Goal: Contribute content

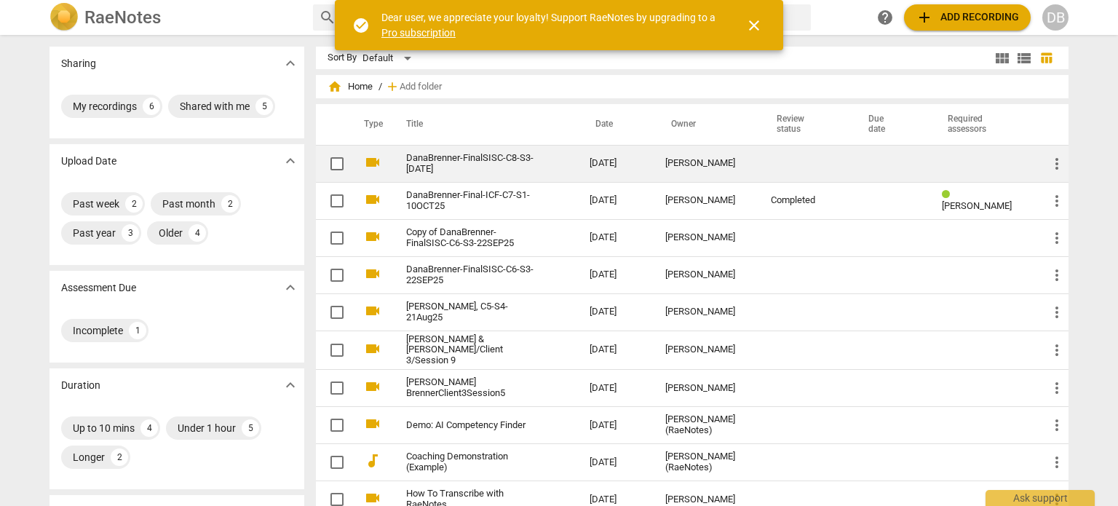
click at [503, 158] on link "DanaBrenner-FinalSISC-C8-S3-[DATE]" at bounding box center [471, 164] width 131 height 22
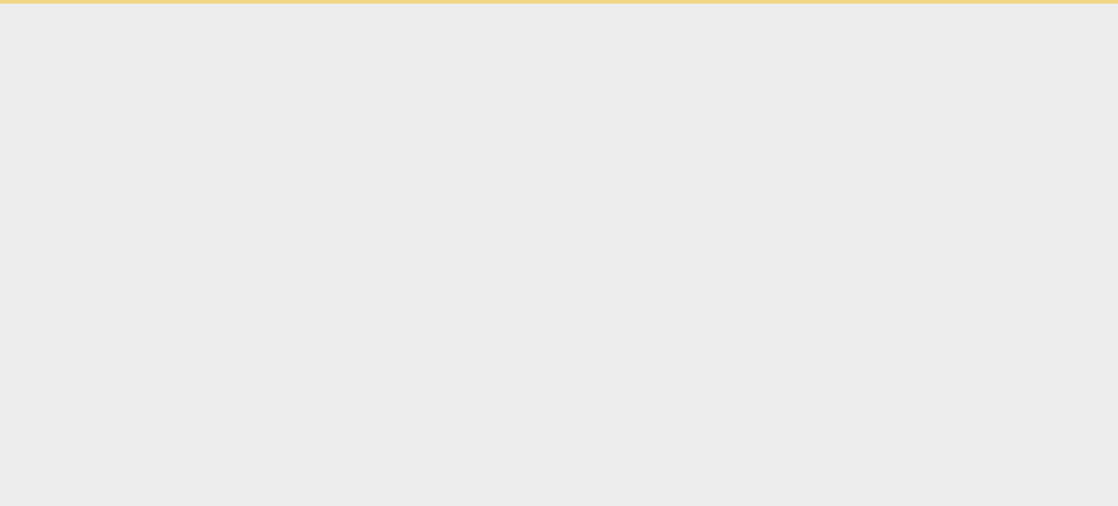
click at [503, 4] on html "check_circle Dear user, we appreciate your loyalty! Support RaeNotes by upgradi…" at bounding box center [559, 2] width 1118 height 4
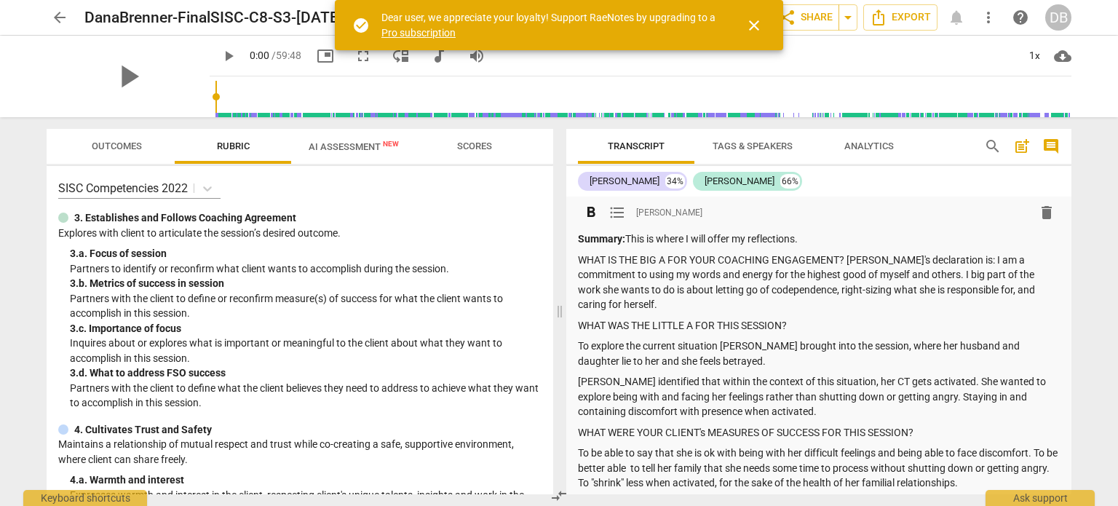
click at [904, 274] on p "WHAT IS THE BIG A FOR YOUR COACHING ENGAGEMENT? [PERSON_NAME]'s declaration is:…" at bounding box center [819, 283] width 482 height 60
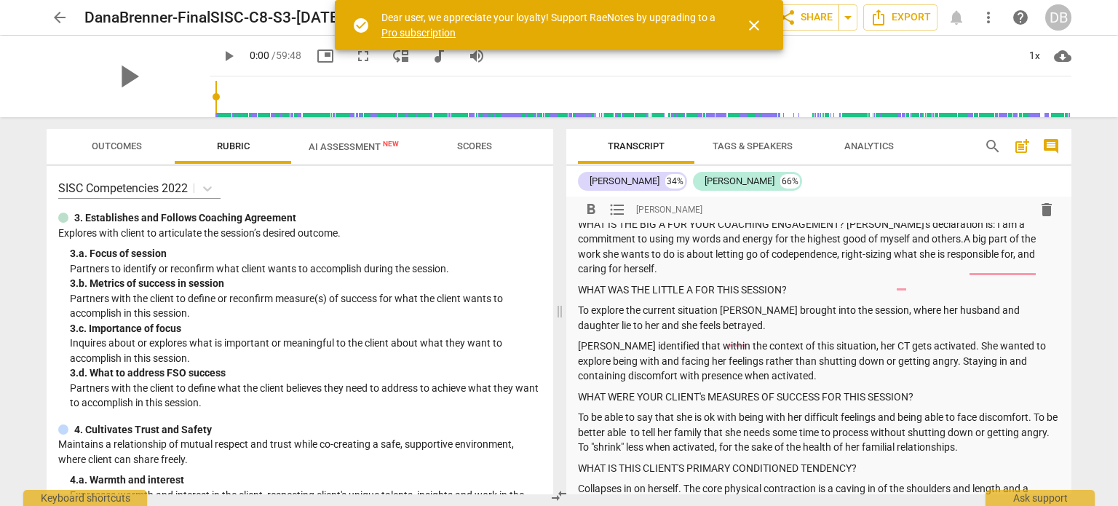
scroll to position [72, 0]
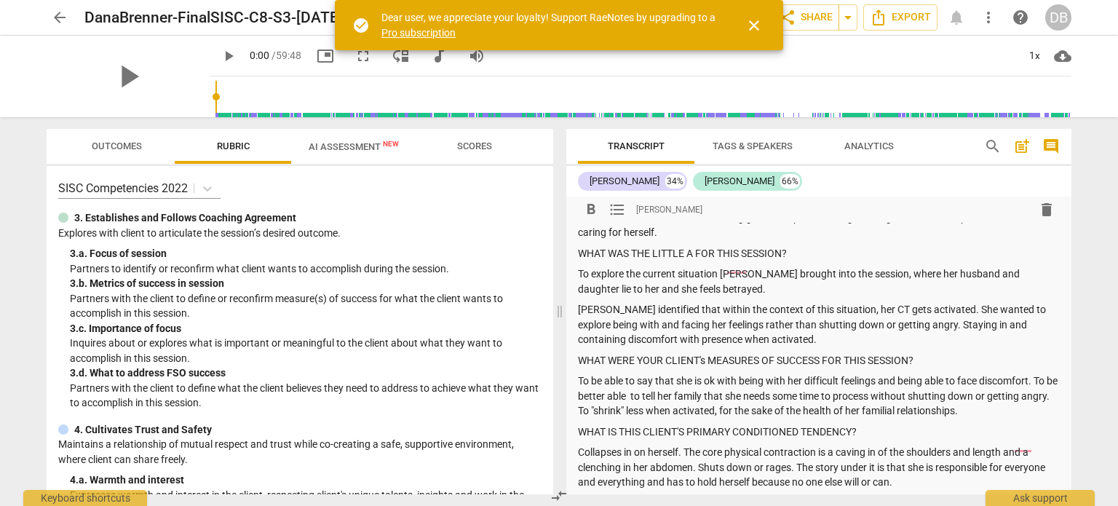
click at [853, 270] on p "To explore the current situation [PERSON_NAME] brought into the session, where …" at bounding box center [819, 281] width 482 height 30
click at [580, 266] on p "To explore the current situation [PERSON_NAME] brought into the session, where …" at bounding box center [819, 281] width 482 height 30
click at [579, 302] on p "[PERSON_NAME] identified that within the context of this situation, her CT gets…" at bounding box center [819, 324] width 482 height 45
click at [679, 373] on p "To be able to say that she is ok with being with her difficult feelings and bei…" at bounding box center [819, 395] width 482 height 45
click at [722, 373] on p "To be able to say that "she is ok with being with her difficult feelings and be…" at bounding box center [819, 395] width 482 height 45
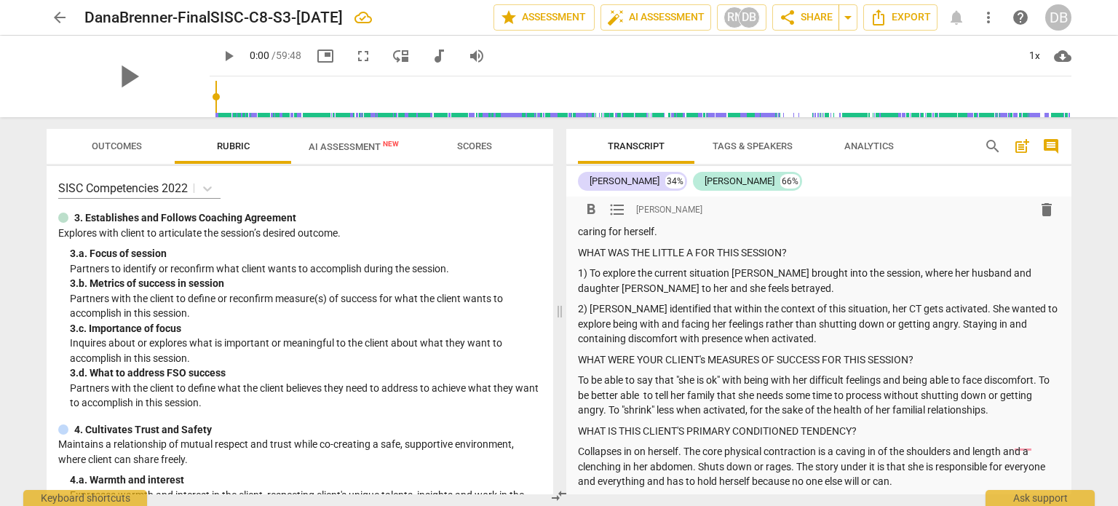
scroll to position [108, 0]
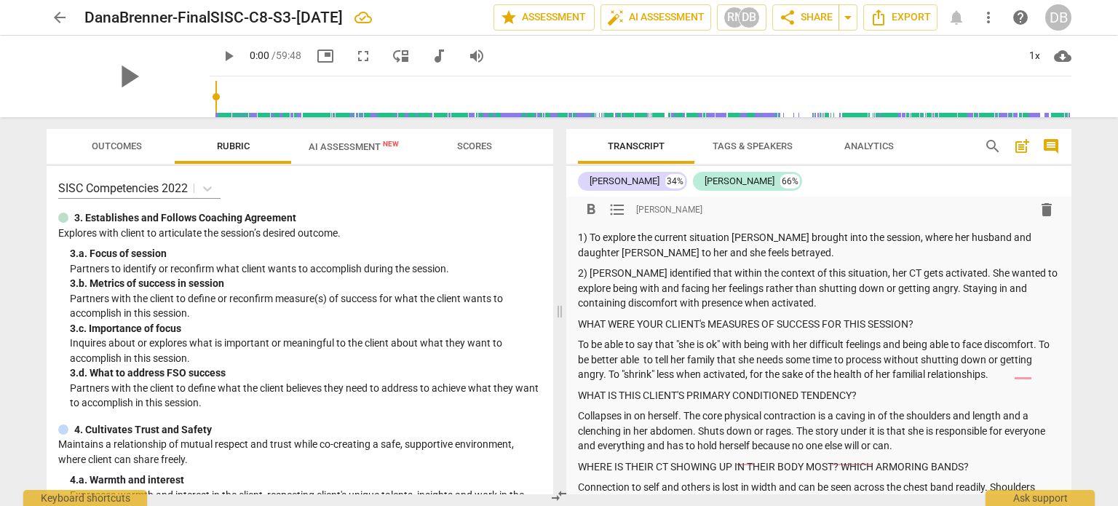
click at [620, 360] on p "To be able to say that "she is ok" with being with her difficult feelings and b…" at bounding box center [819, 359] width 482 height 45
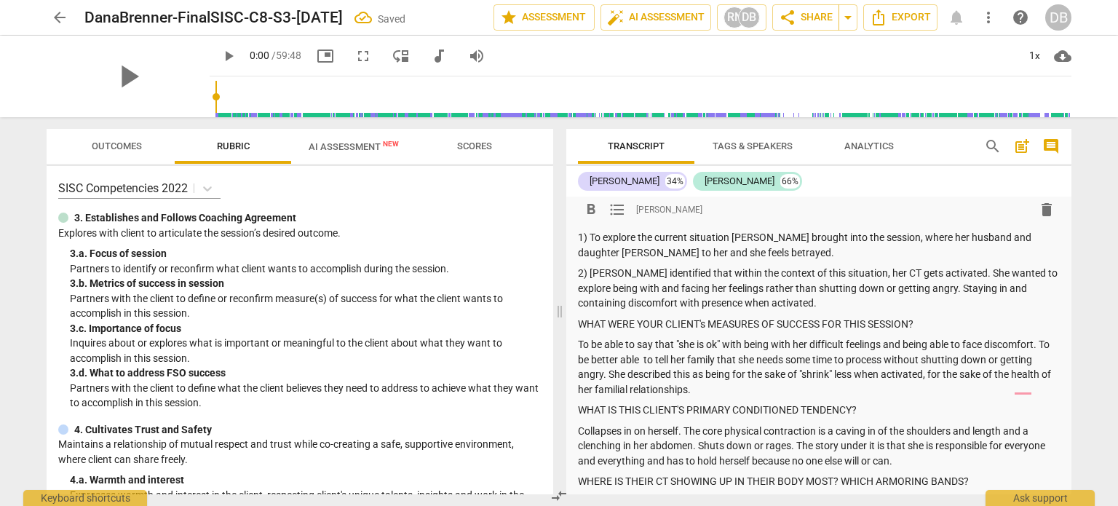
click at [831, 357] on p "To be able to say that "she is ok" with being with her difficult feelings and b…" at bounding box center [819, 367] width 482 height 60
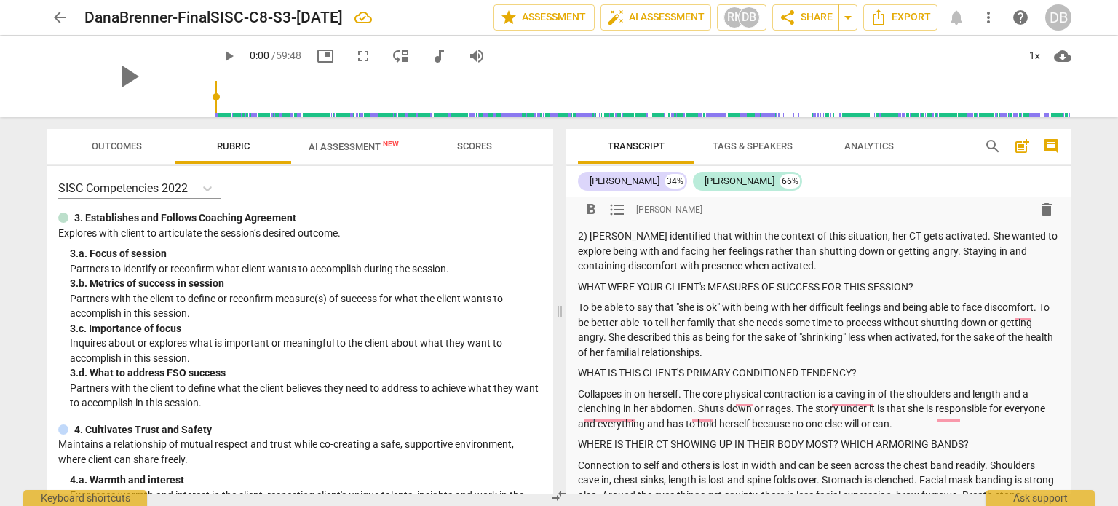
scroll to position [157, 0]
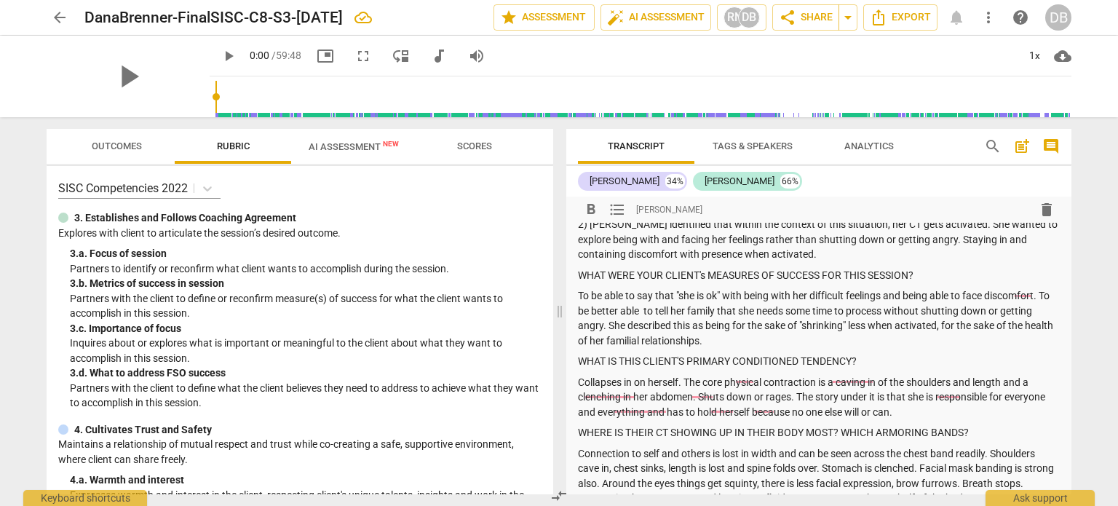
click at [793, 386] on p "Collapses in on herself. The core physical contraction is a caving in of the sh…" at bounding box center [819, 397] width 482 height 45
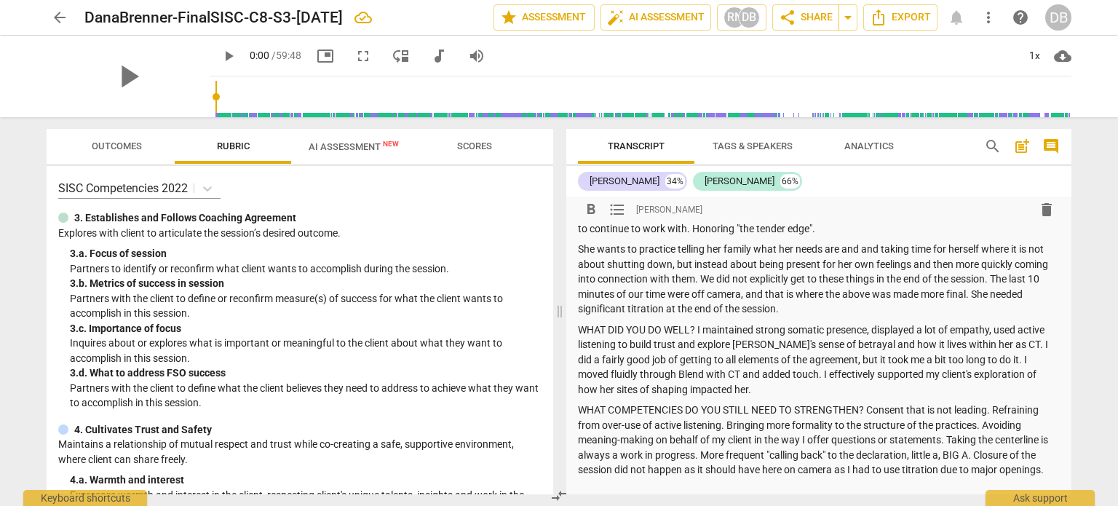
scroll to position [580, 0]
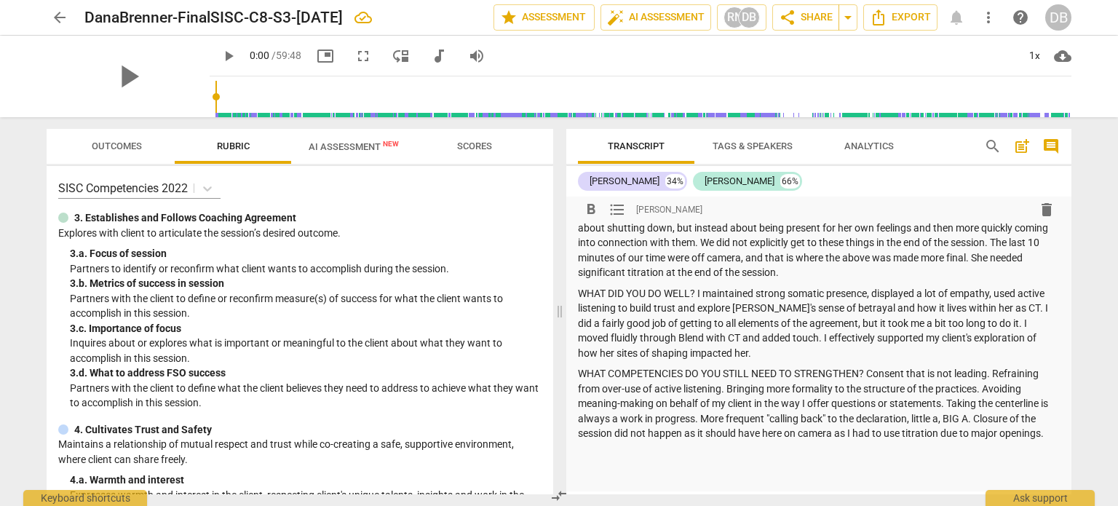
click at [958, 366] on p "WHAT COMPETENCIES DO YOU STILL NEED TO STRENGTHEN? Consent that is not leading.…" at bounding box center [819, 403] width 482 height 75
click at [1005, 366] on p "WHAT COMPETENCIES DO YOU STILL NEED TO STRENGTHEN? Consent that is not as "lead…" at bounding box center [819, 403] width 482 height 75
click at [882, 374] on p "WHAT COMPETENCIES DO YOU STILL NEED TO STRENGTHEN? Consent that is not as "lead…" at bounding box center [819, 403] width 482 height 75
click at [688, 436] on p "WHAT COMPETENCIES DO YOU STILL NEED TO STRENGTHEN? Consent that is not as "lead…" at bounding box center [819, 403] width 482 height 75
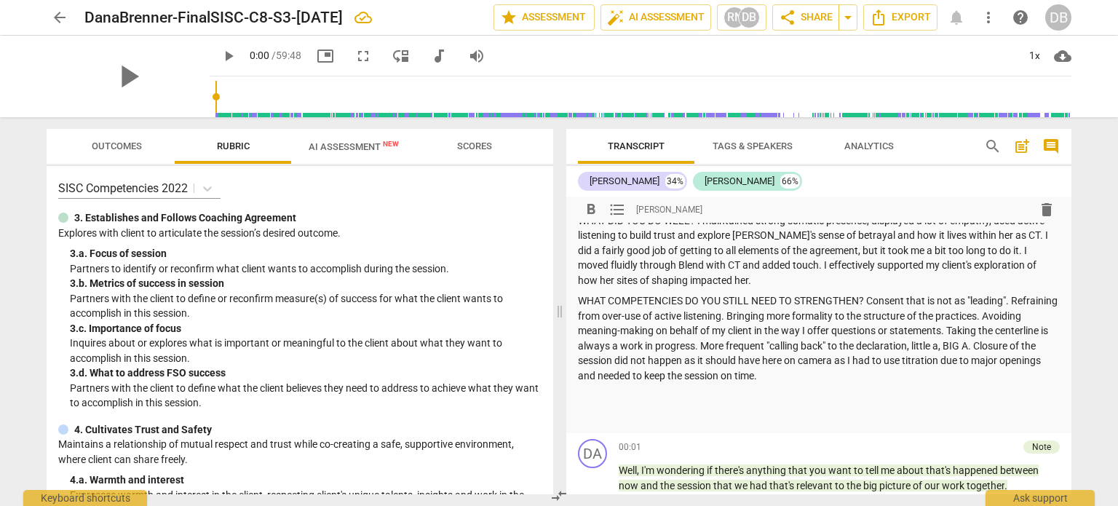
scroll to position [725, 0]
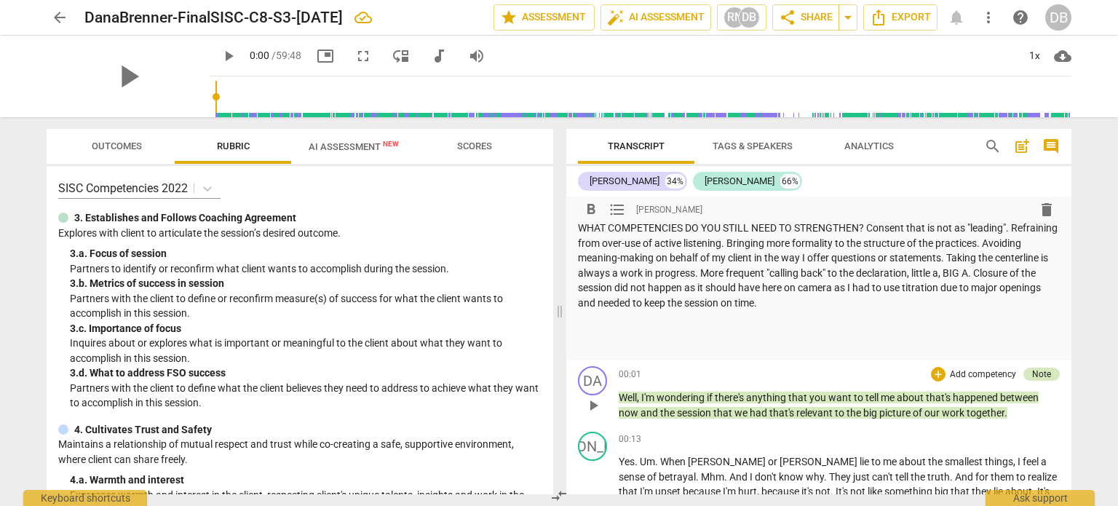
click at [1037, 368] on div "Note" at bounding box center [1041, 374] width 19 height 13
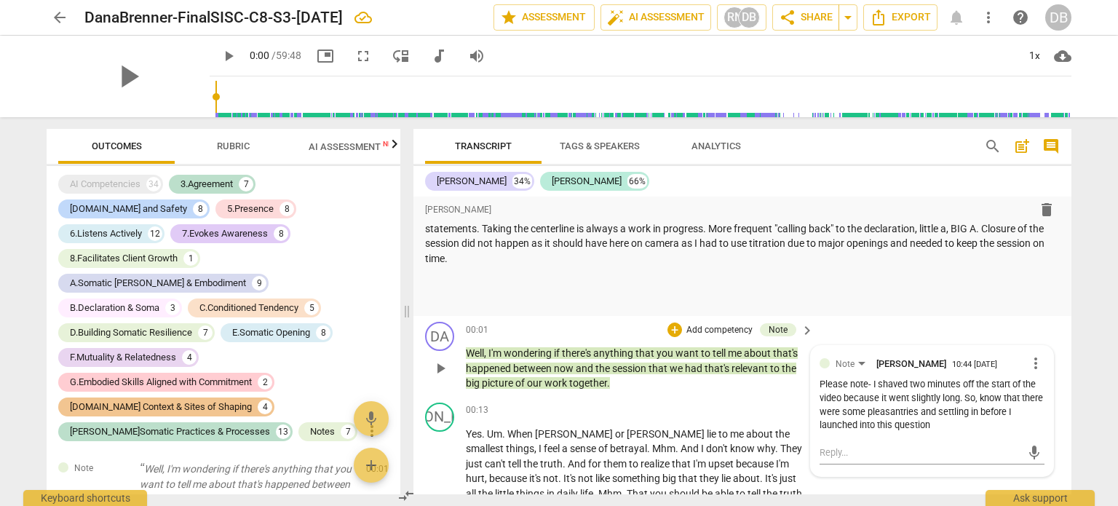
click at [926, 427] on div "Please note- I shaved two minutes off the start of the video because it went sl…" at bounding box center [932, 405] width 225 height 55
click at [867, 455] on textarea at bounding box center [921, 453] width 202 height 14
type textarea "A"
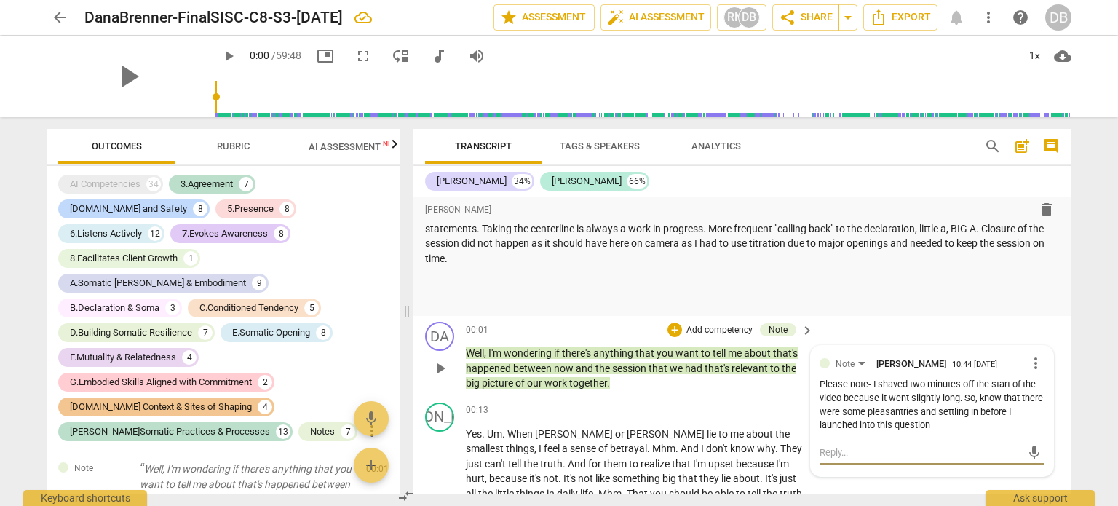
type textarea "A"
type textarea "A c"
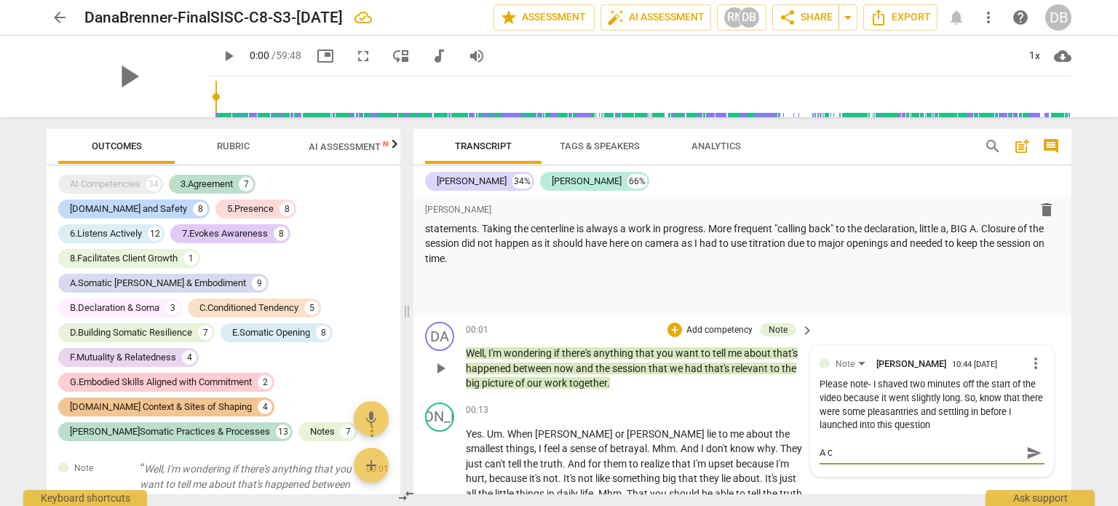
type textarea "A co"
type textarea "A cou"
type textarea "A coup"
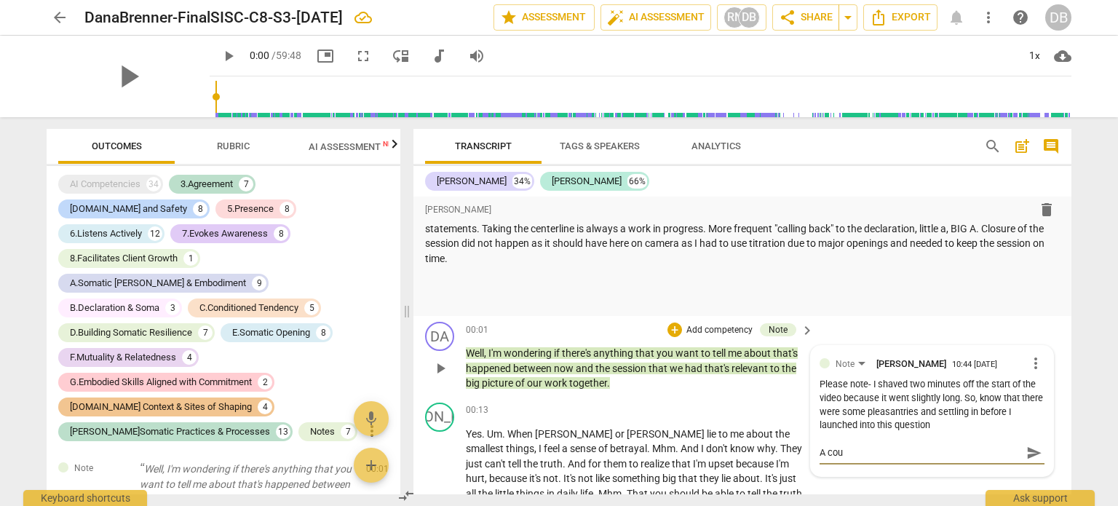
type textarea "A coup"
type textarea "A coupl"
type textarea "A couple"
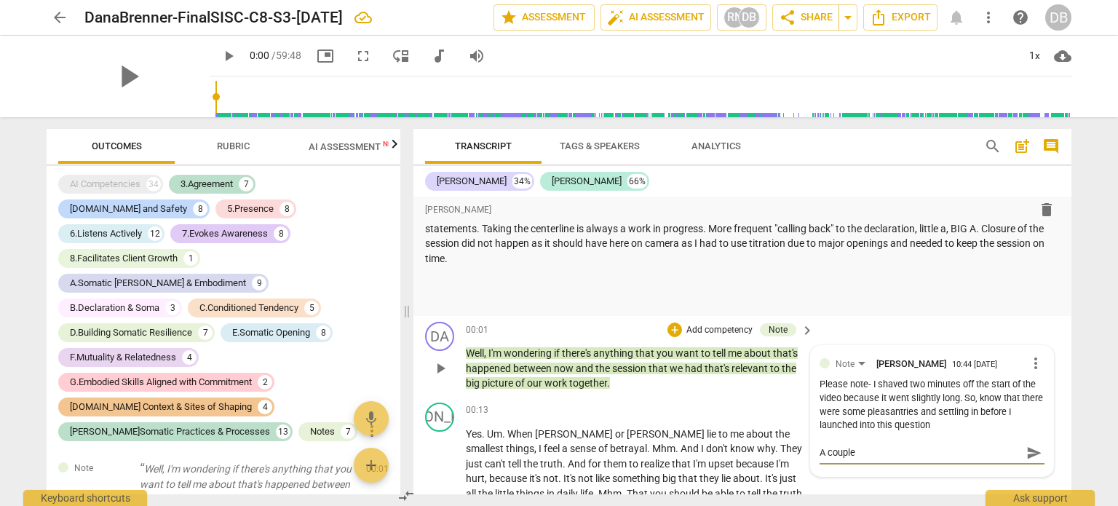
type textarea "A couple"
type textarea "A couple t"
type textarea "A couple th"
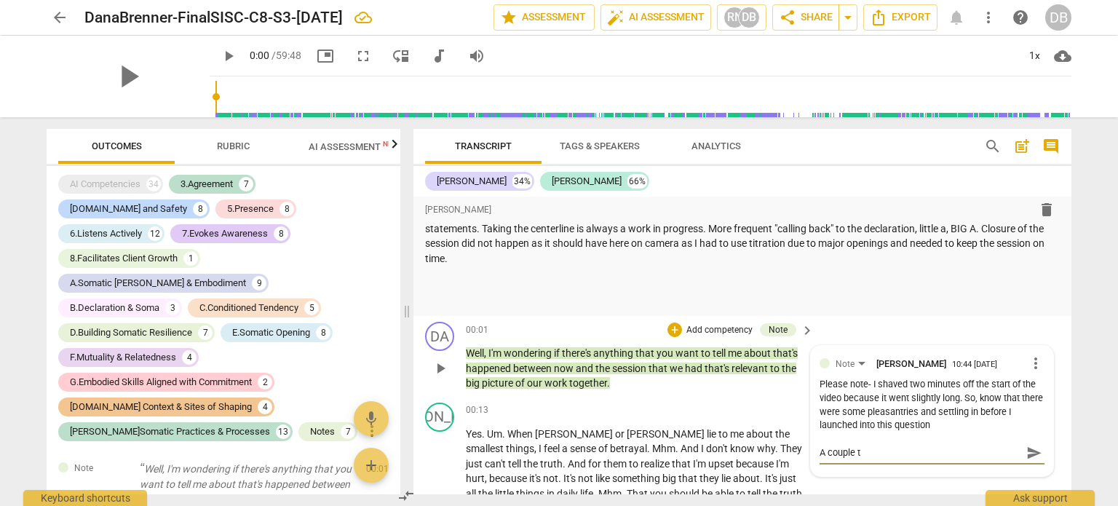
type textarea "A couple th"
type textarea "A couple thi"
type textarea "A couple thin"
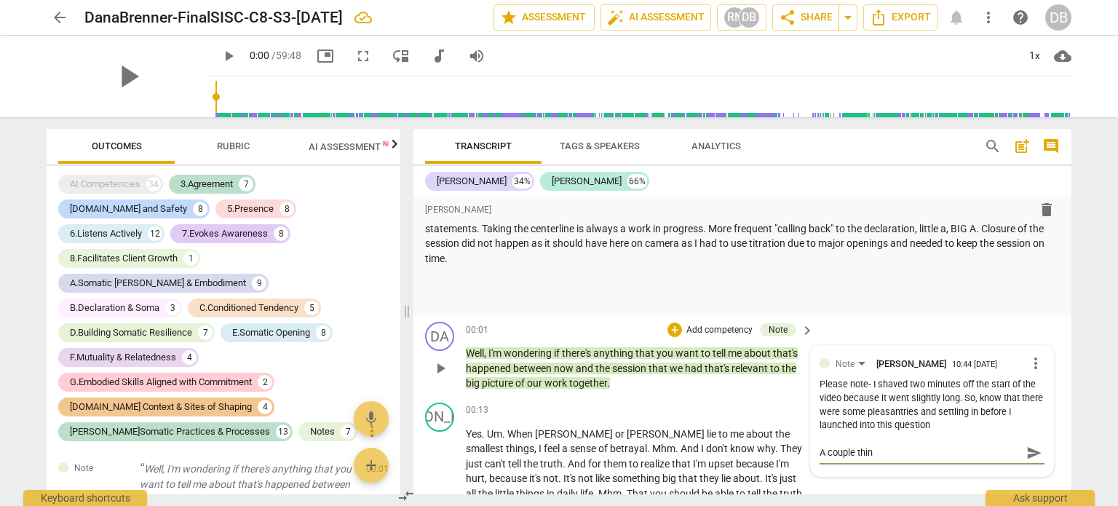
type textarea "A couple thing"
type textarea "A couple things"
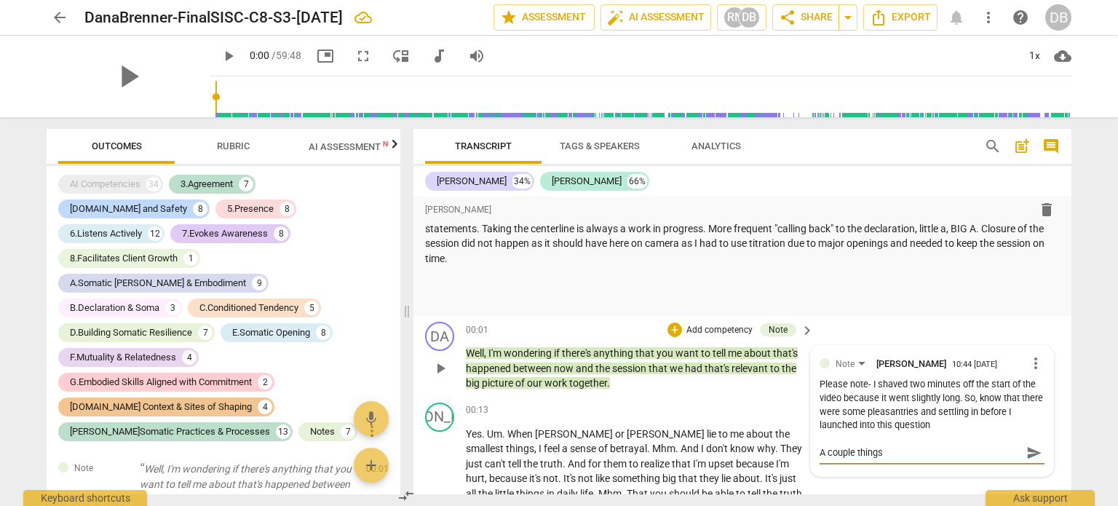
type textarea "A couple things"
type textarea "A couple things t"
type textarea "A couple things to"
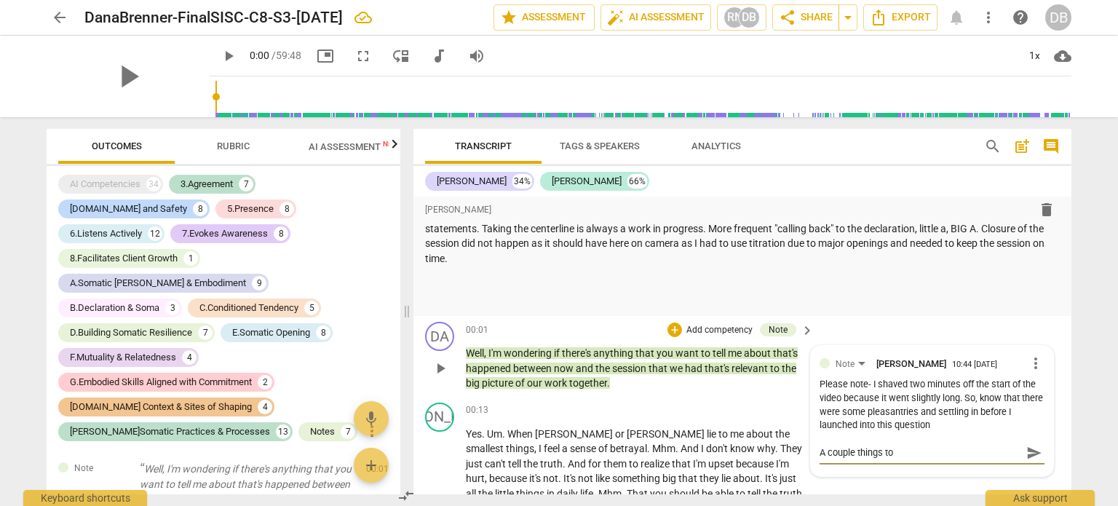
type textarea "A couple things to"
type textarea "A couple things to k"
type textarea "A couple things to ke"
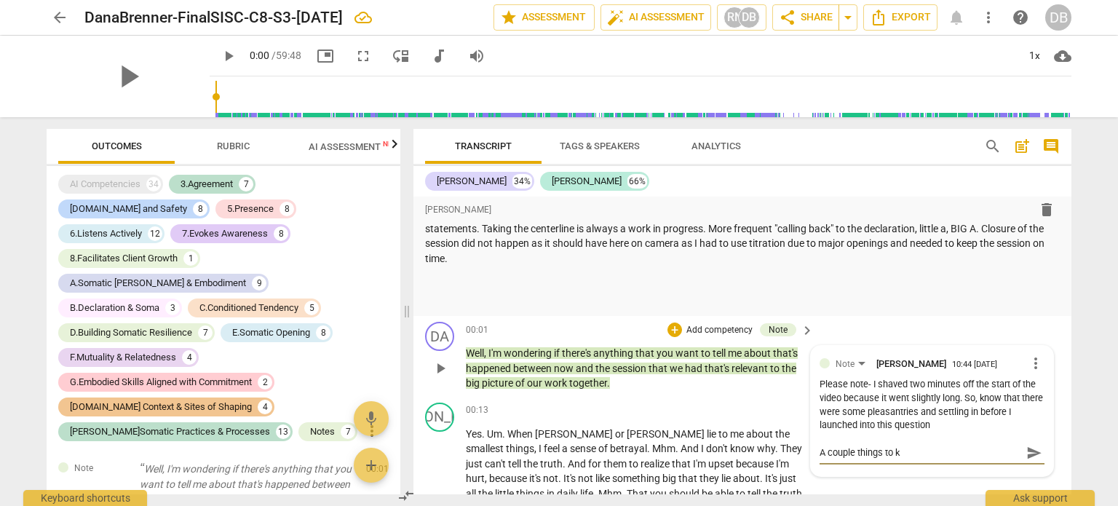
type textarea "A couple things to ke"
type textarea "A couple things to [PERSON_NAME]"
type textarea "A couple things to keep"
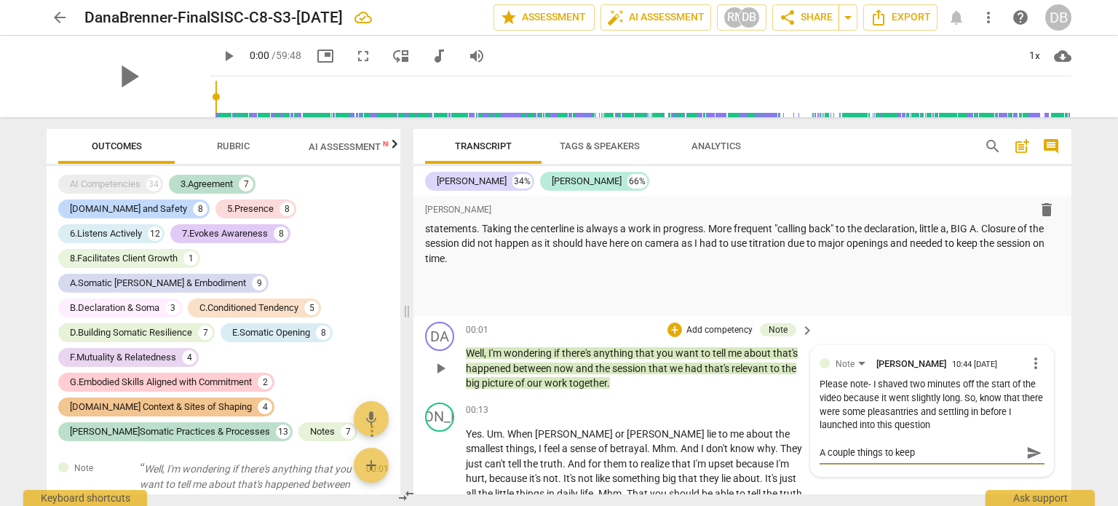
type textarea "A couple things to keep"
type textarea "A couple things to keep i"
type textarea "A couple things to keep in"
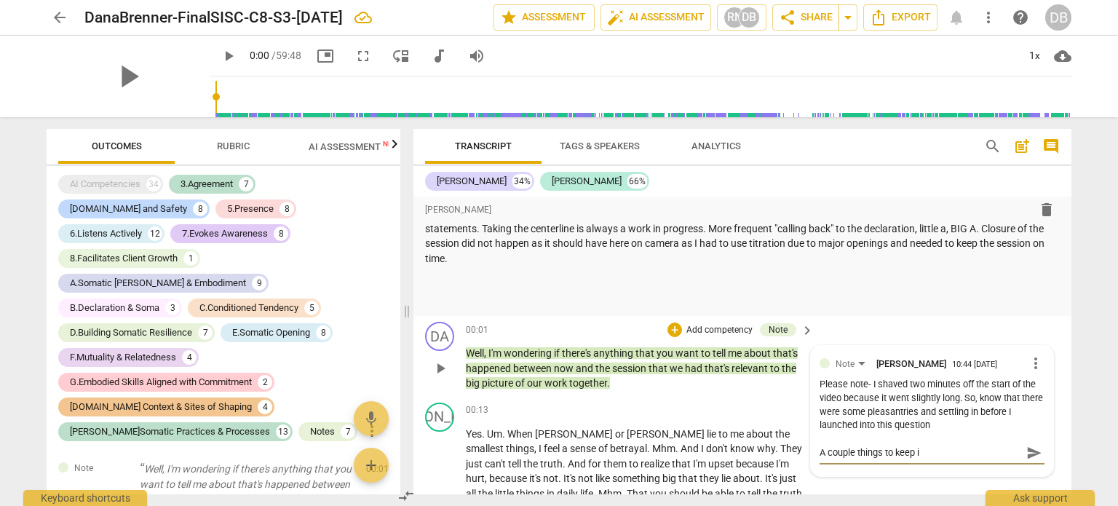
type textarea "A couple things to keep in"
type textarea "A couple things to keep in m"
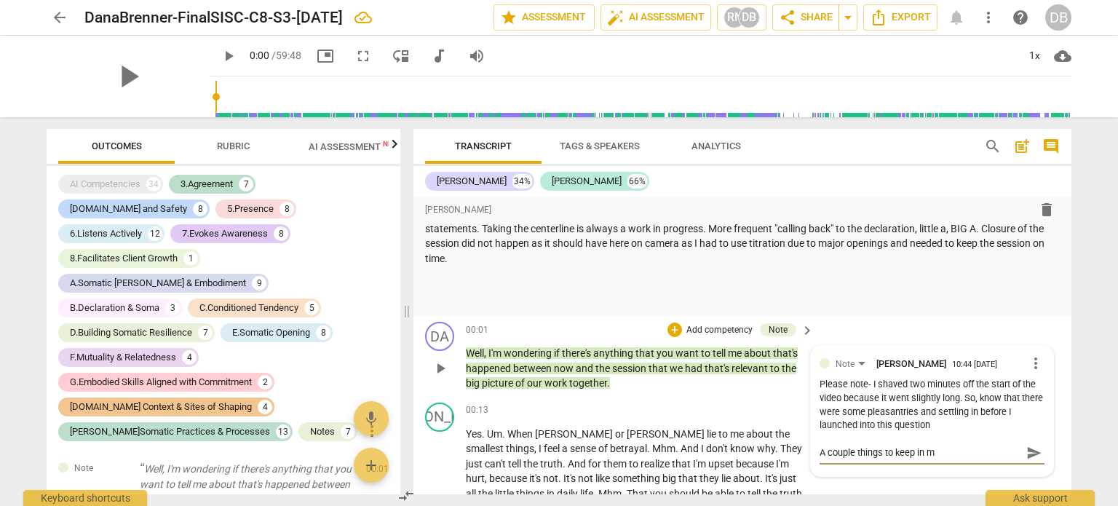
type textarea "A couple things to keep in mi"
type textarea "A couple things to keep in min"
type textarea "A couple things to keep in mind"
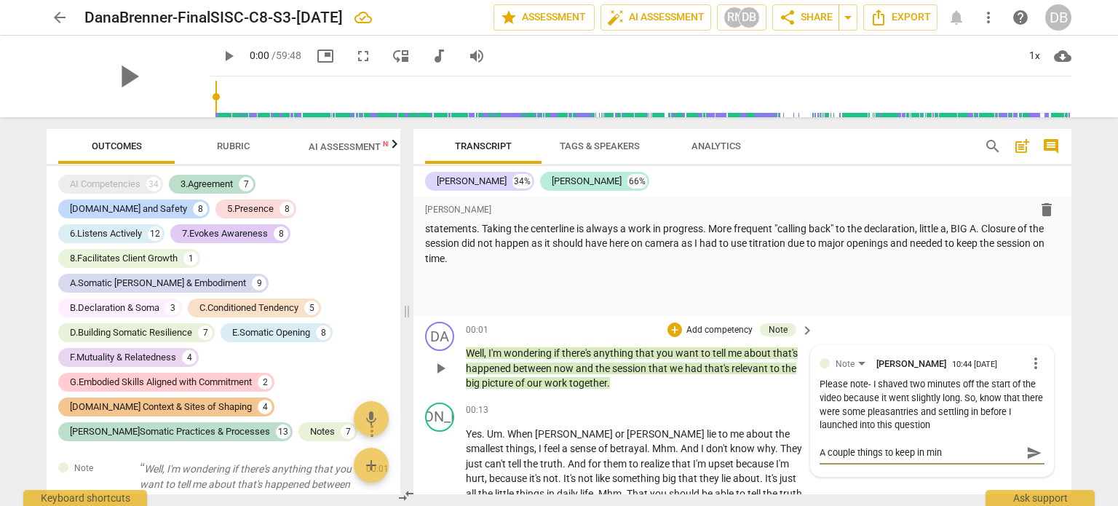
type textarea "A couple things to keep in mind"
type textarea "A couple things to keep in mind a"
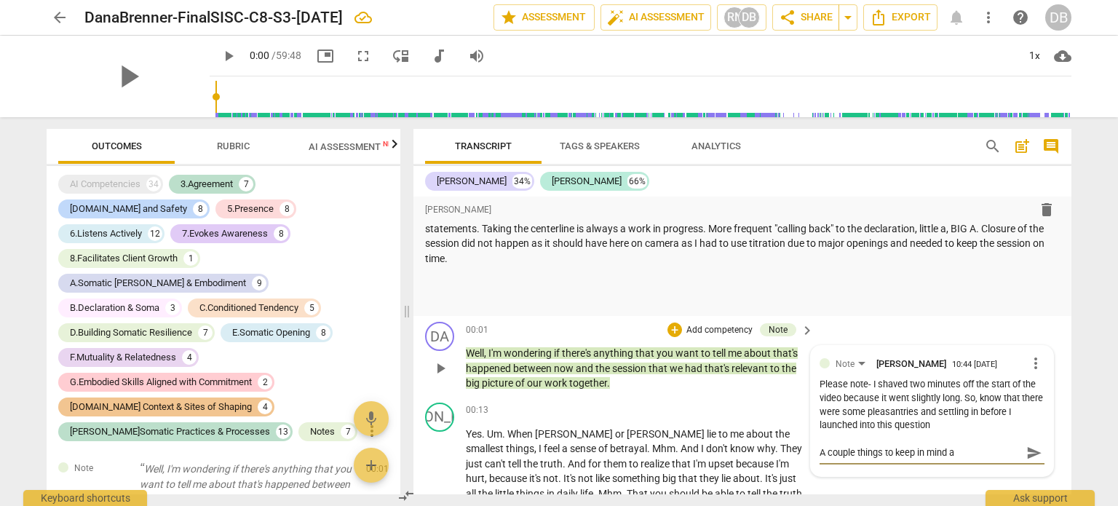
type textarea "A couple things to keep in mind ab"
type textarea "A couple things to keep in mind abo"
type textarea "A couple things to keep in mind abou"
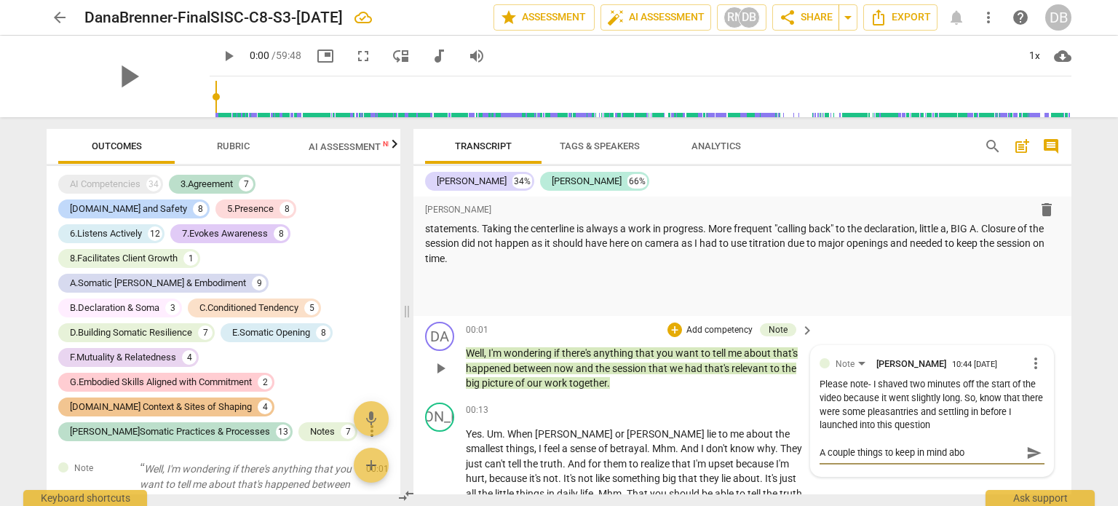
type textarea "A couple things to keep in mind abou"
type textarea "A couple things to keep in mind about"
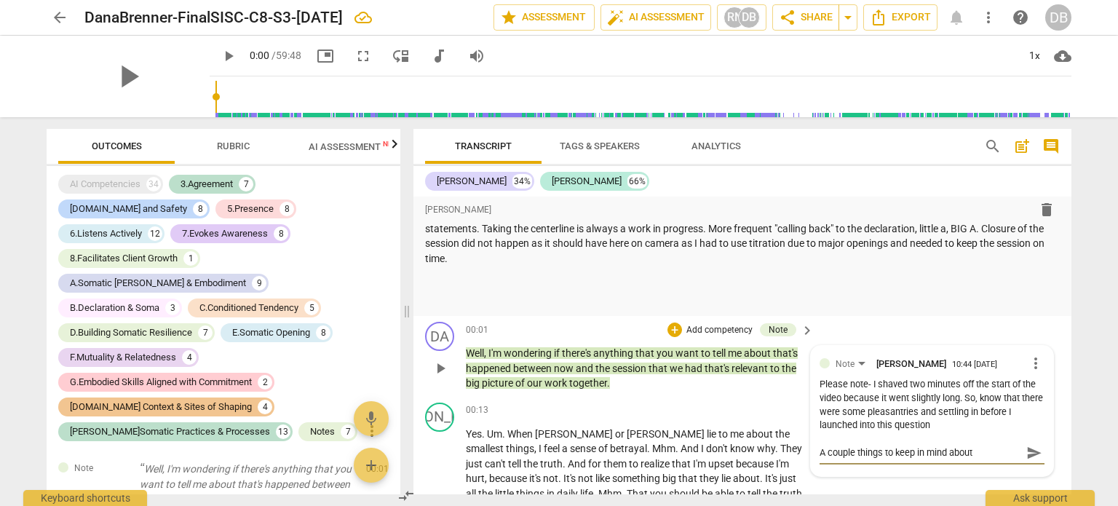
type textarea "A couple things to keep in mind about m"
type textarea "A couple things to keep in mind about my"
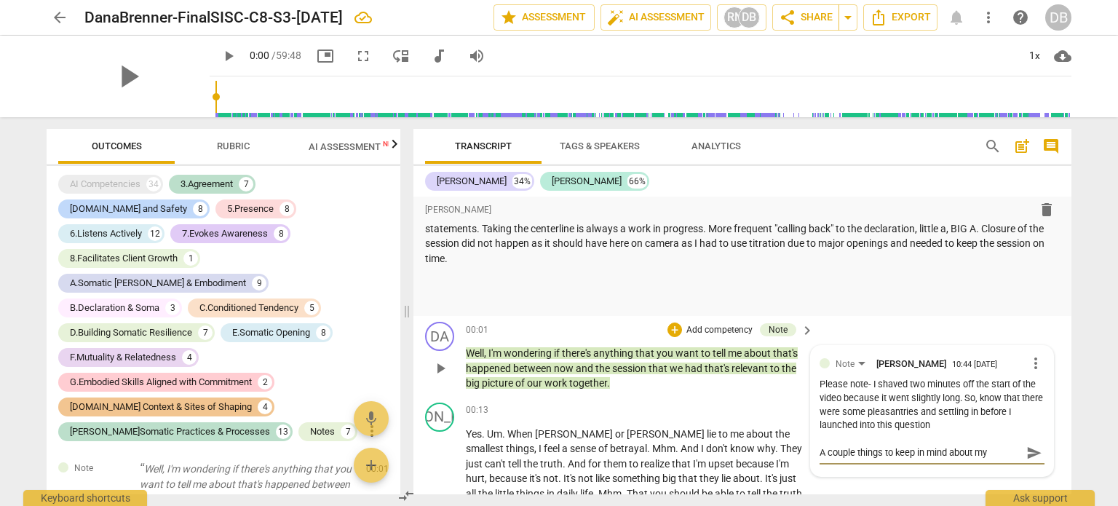
type textarea "A couple things to keep in mind about my"
type textarea "A couple things to keep in mind about my s"
type textarea "A couple things to keep in mind about my si"
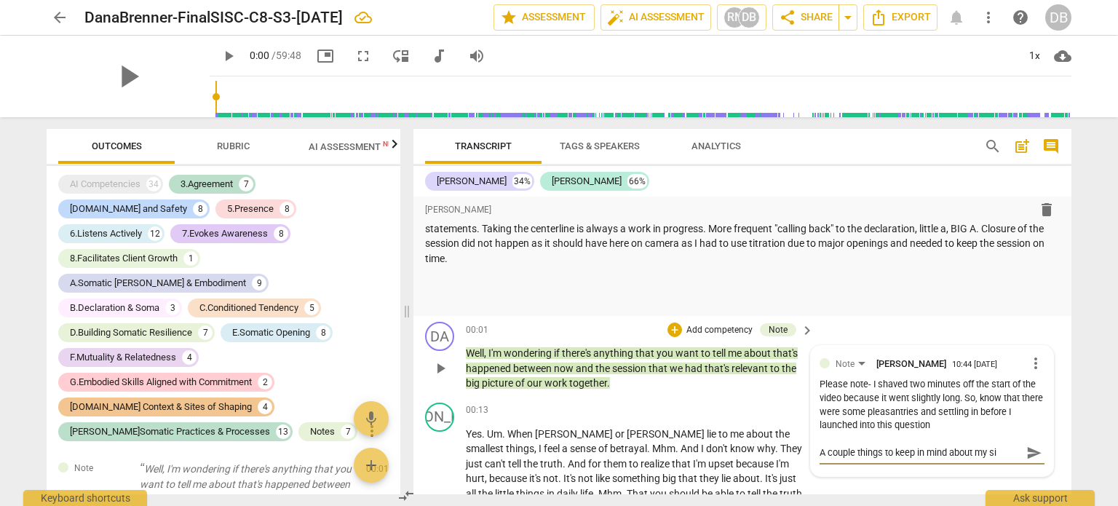
type textarea "A couple things to keep in mind about my sit"
type textarea "A couple things to keep in mind about my site"
type textarea "A couple things to keep in mind about my sites"
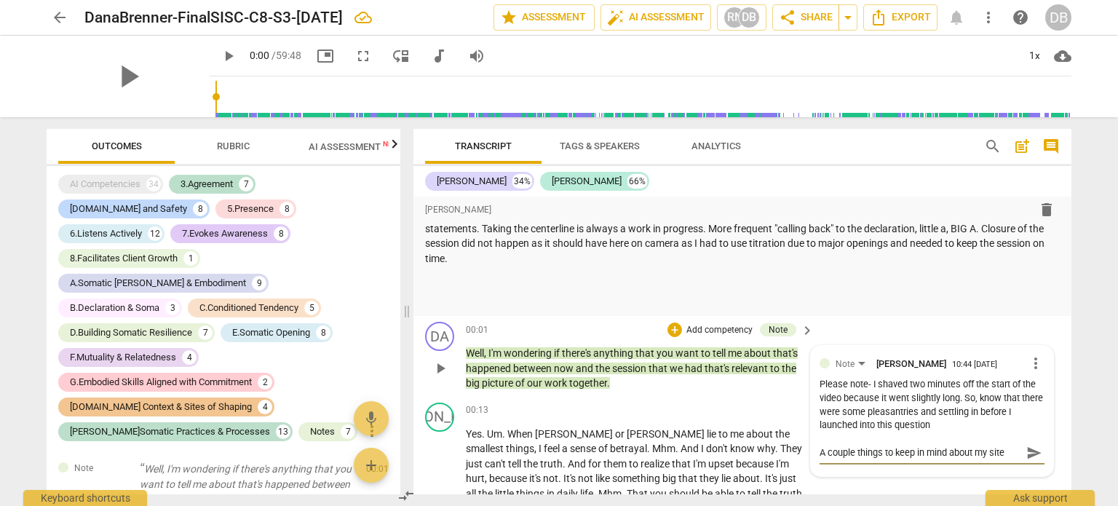
type textarea "A couple things to keep in mind about my sites"
type textarea "A couple things to keep in mind about my sites o"
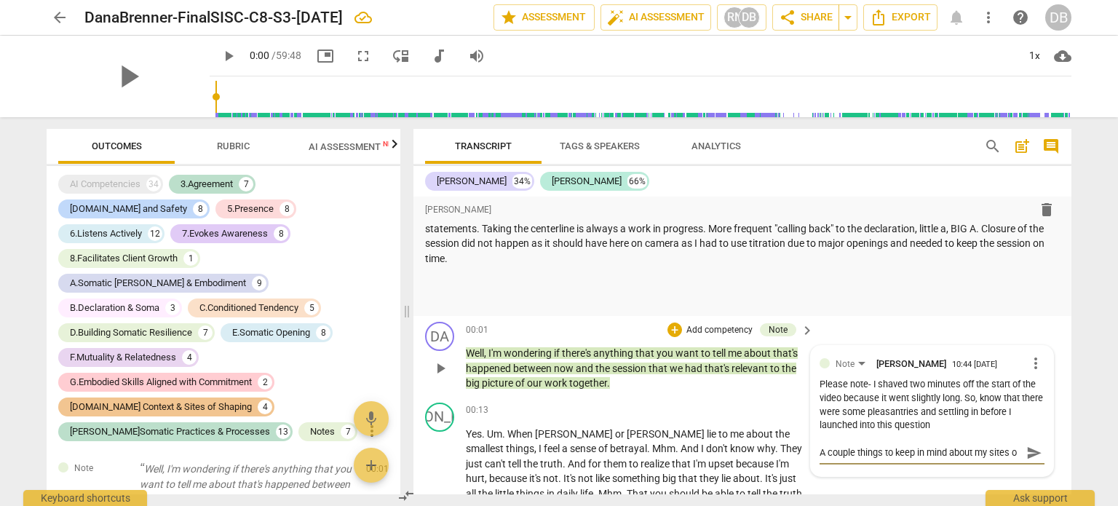
type textarea "A couple things to keep in mind about my sites of"
type textarea "A couple things to keep in mind about my sites of s"
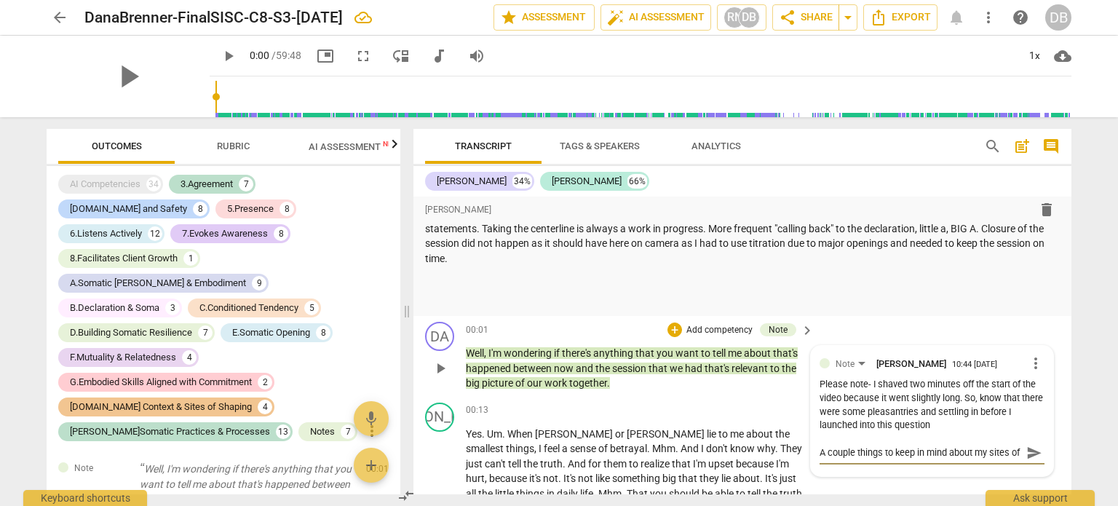
type textarea "A couple things to keep in mind about my sites of s"
type textarea "A couple things to keep in mind about my sites of sh"
type textarea "A couple things to keep in mind about my sites of shp"
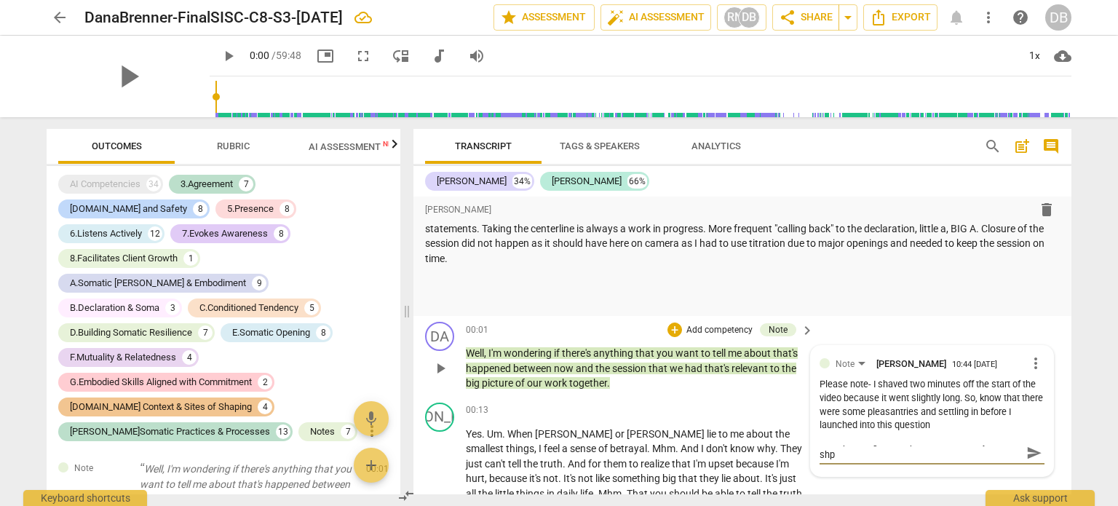
type textarea "A couple things to keep in mind about my sites of shpa"
type textarea "A couple things to keep in mind about my sites of shpai"
type textarea "A couple things to keep in mind about my sites of shpain"
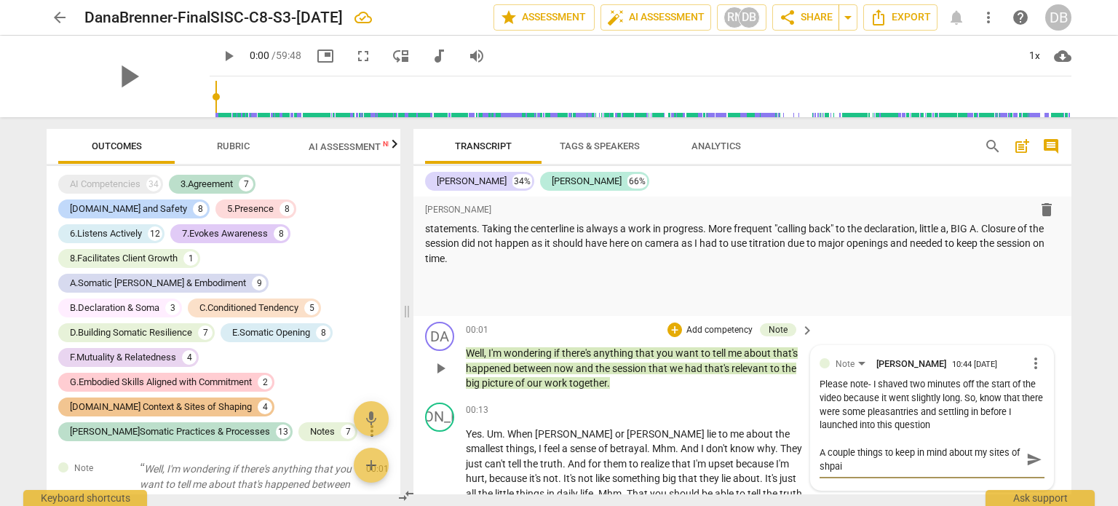
type textarea "A couple things to keep in mind about my sites of shpain"
type textarea "A couple things to keep in mind about my sites of shpaing"
type textarea "A couple things to keep in mind about my sites of shpain"
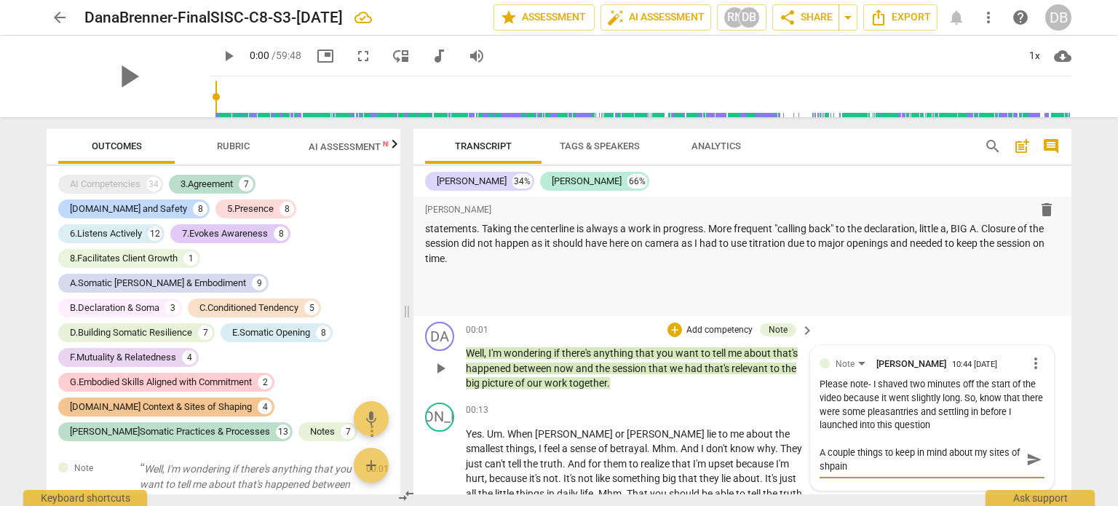
type textarea "A couple things to keep in mind about my sites of shpai"
type textarea "A couple things to keep in mind about my sites of shpa"
type textarea "A couple things to keep in mind about my sites of shp"
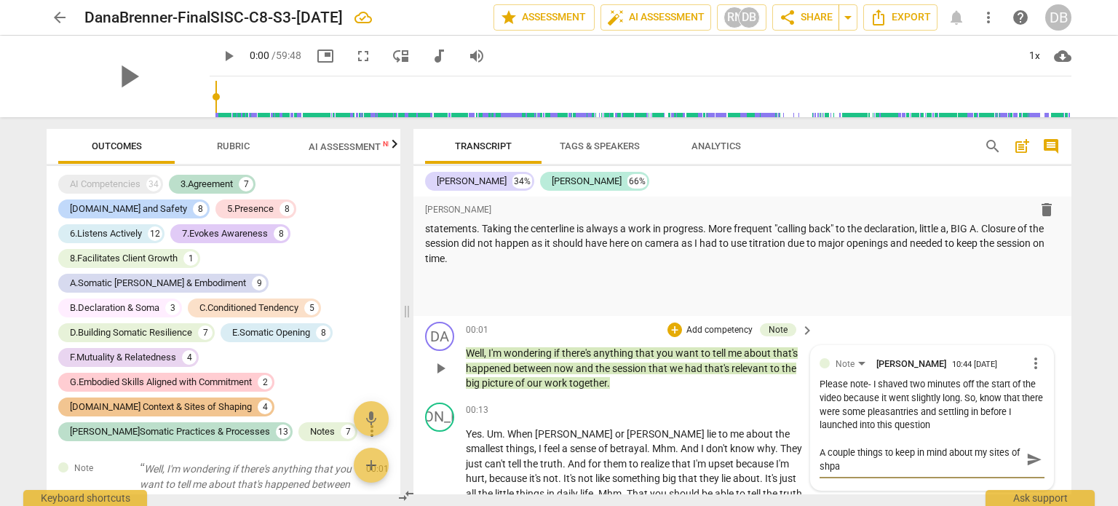
type textarea "A couple things to keep in mind about my sites of shp"
type textarea "A couple things to keep in mind about my sites of sh"
type textarea "A couple things to keep in mind about my sites of sha"
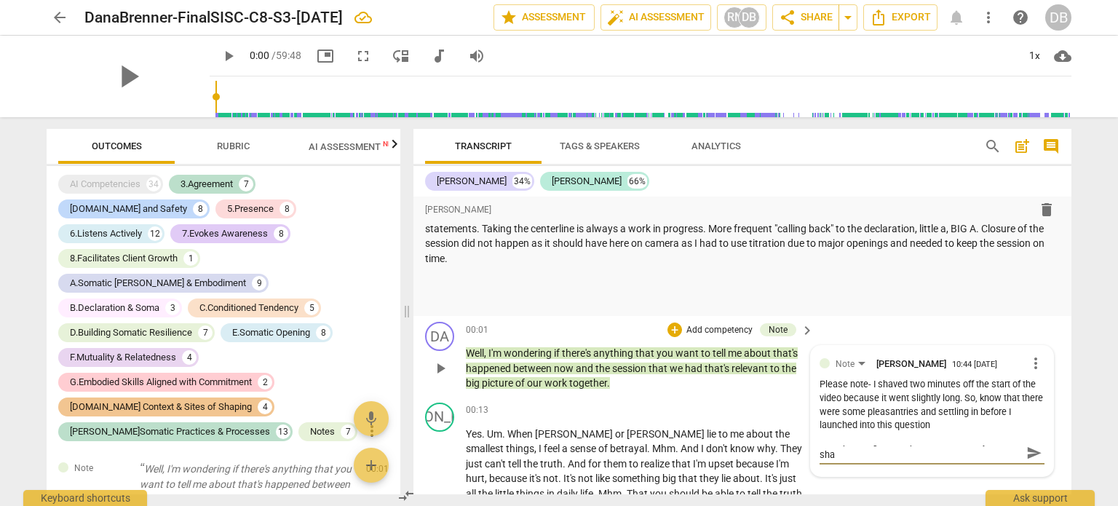
type textarea "A couple things to keep in mind about my sites of shap"
type textarea "A couple things to keep in mind about my sites of shapi"
type textarea "A couple things to keep in mind about my sites of shapin"
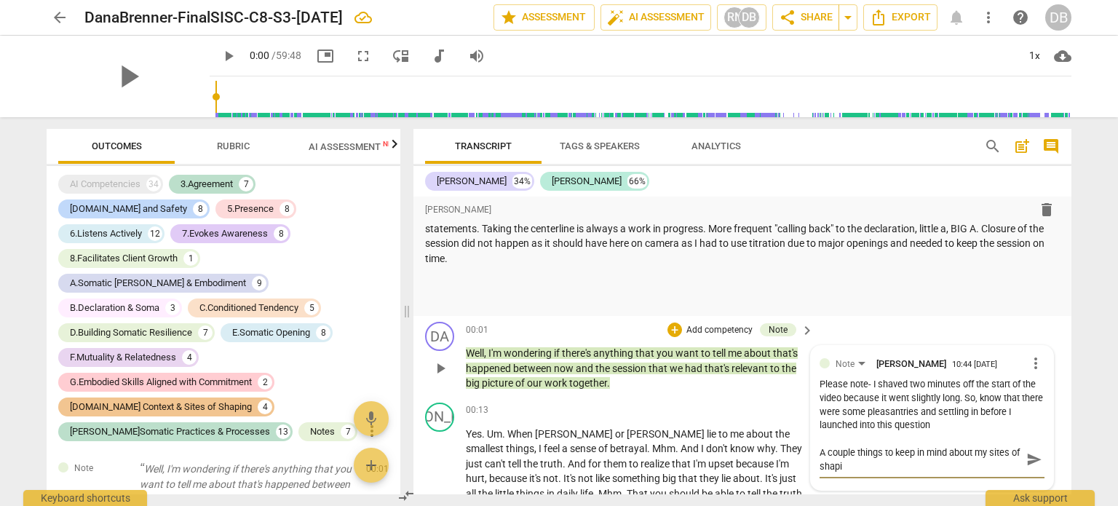
type textarea "A couple things to keep in mind about my sites of shapin"
type textarea "A couple things to keep in mind about my sites of shaping"
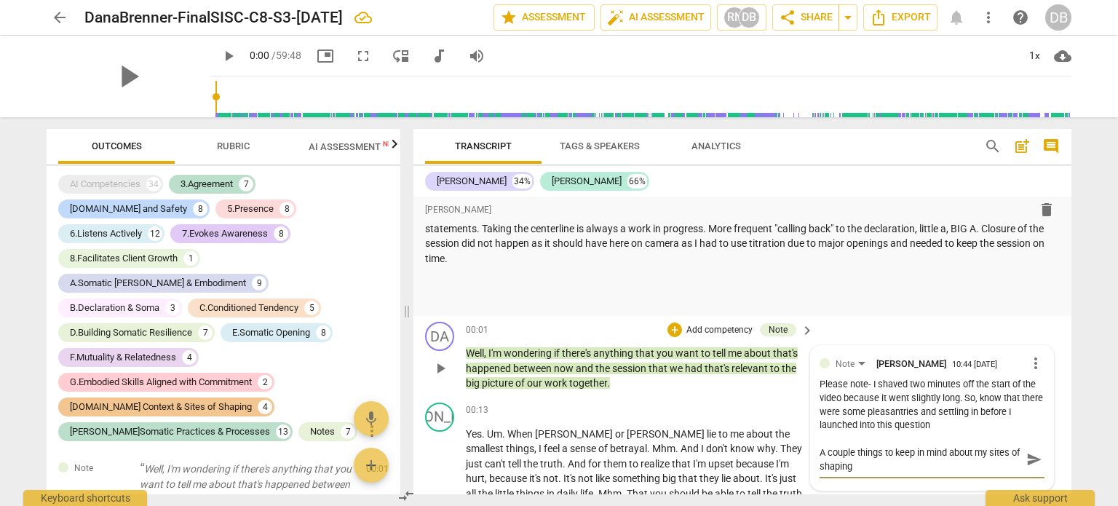
type textarea "A couple things to keep in mind about my sites of shaping w"
type textarea "A couple things to keep in mind about my sites of shaping wh"
type textarea "A couple things to keep in mind about my sites of shaping whe"
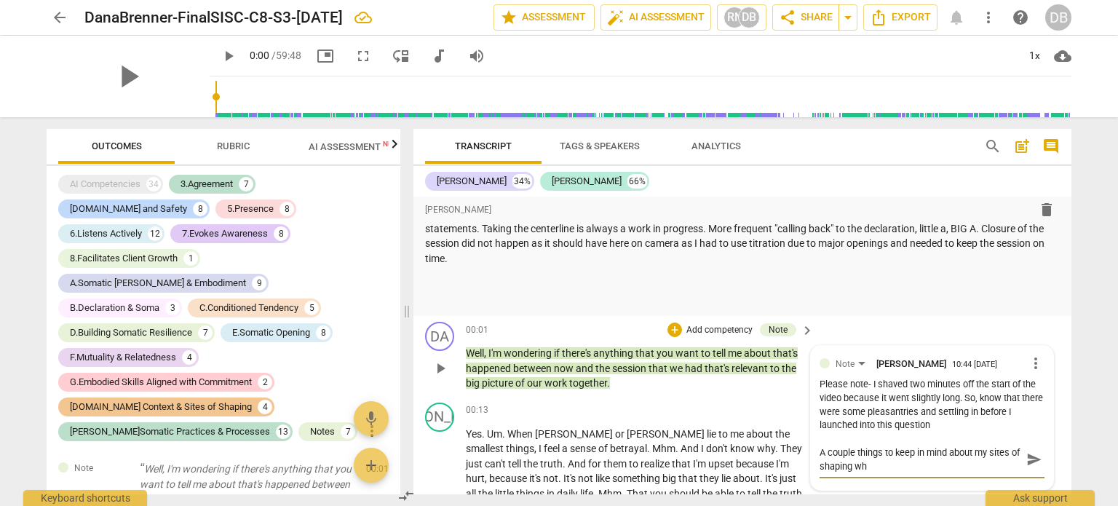
type textarea "A couple things to keep in mind about my sites of shaping whe"
type textarea "A couple things to keep in mind about my sites of shaping when"
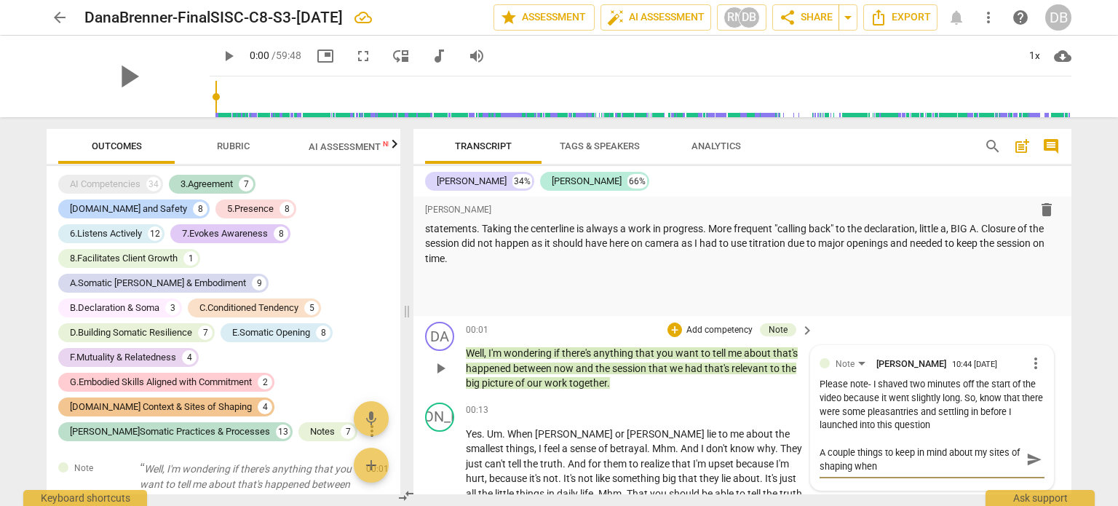
type textarea "A couple things to keep in mind about my sites of shaping when w"
type textarea "A couple things to keep in mind about my sites of shaping when wa"
type textarea "A couple things to keep in mind about my sites of shaping when wat"
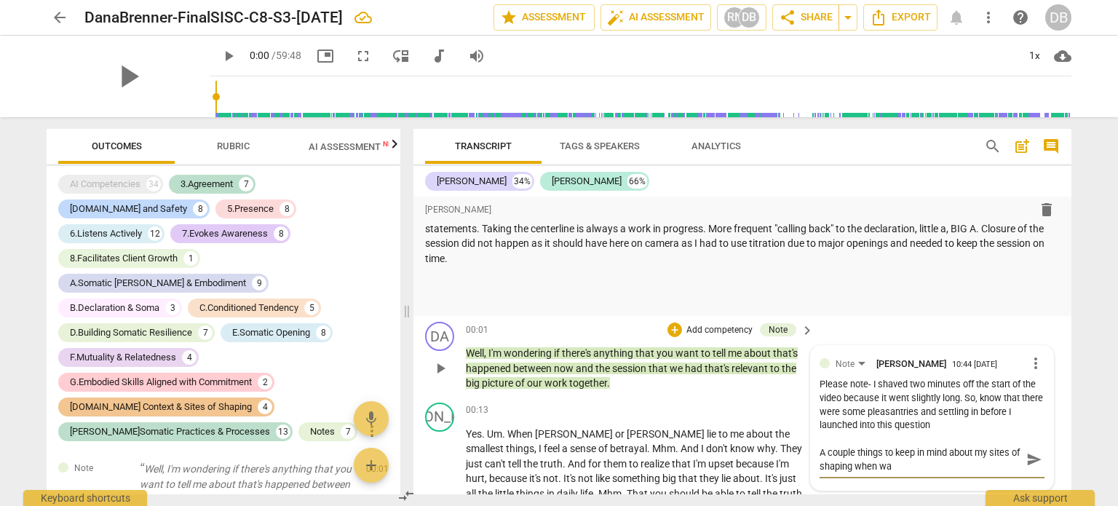
type textarea "A couple things to keep in mind about my sites of shaping when wat"
type textarea "A couple things to keep in mind about my sites of shaping when watc"
type textarea "A couple things to keep in mind about my sites of shaping when watch"
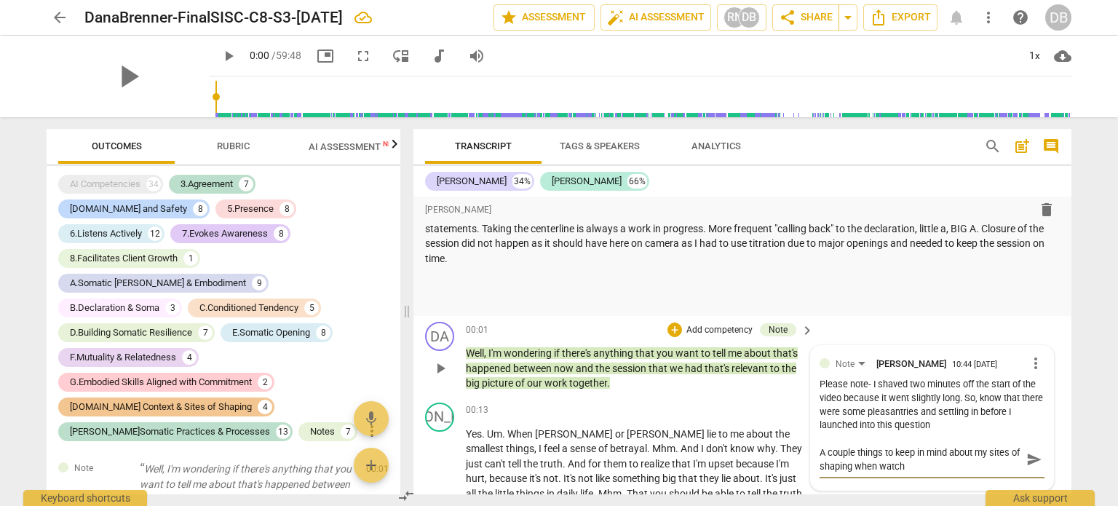
type textarea "A couple things to keep in mind about my sites of shaping when watchi"
type textarea "A couple things to keep in mind about my sites of shaping when watchin"
type textarea "A couple things to keep in mind about my sites of shaping when watching"
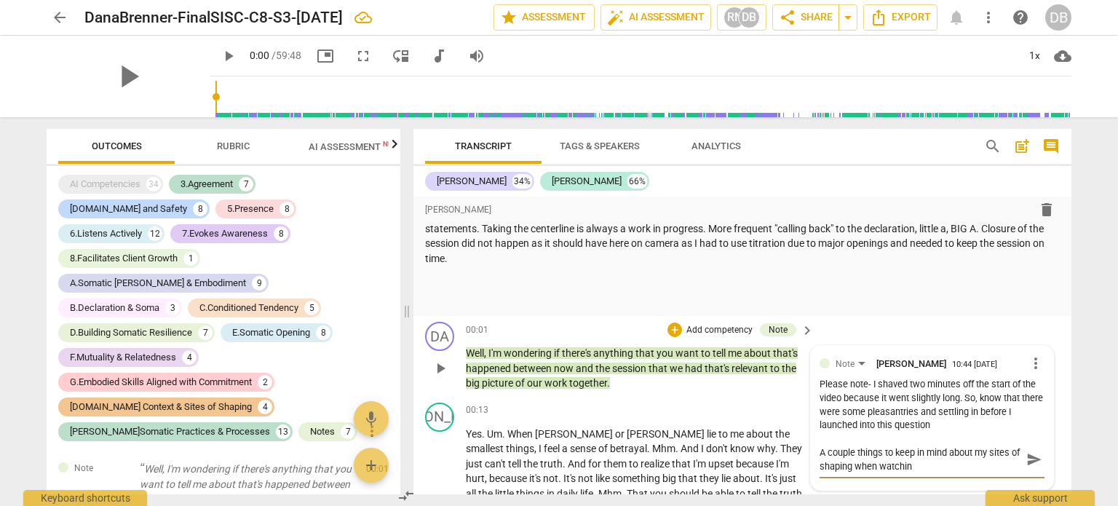
type textarea "A couple things to keep in mind about my sites of shaping when watching"
type textarea "A couple things to keep in mind about my sites of shaping when watching t"
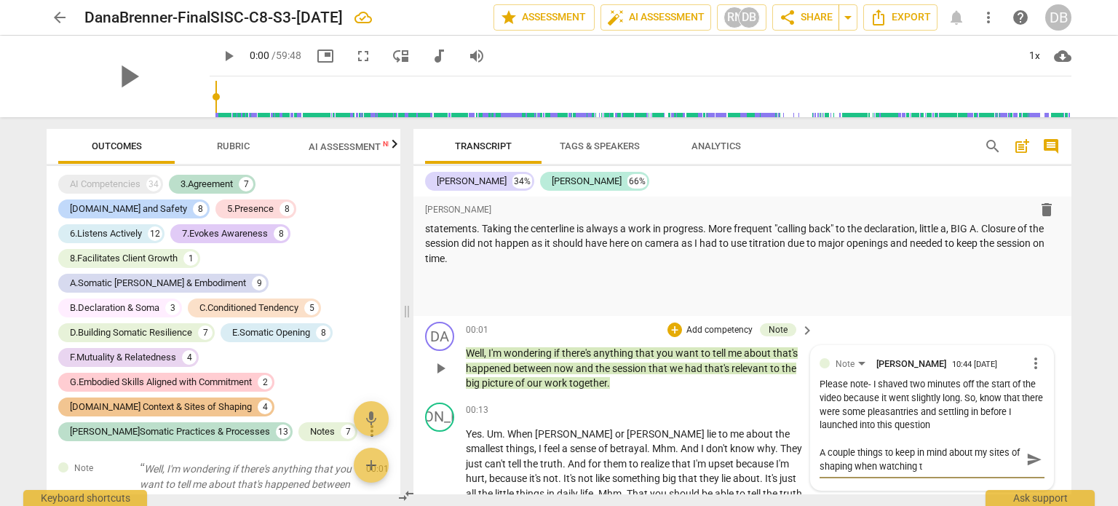
type textarea "A couple things to keep in mind about my sites of shaping when watching th"
type textarea "A couple things to keep in mind about my sites of shaping when watching the"
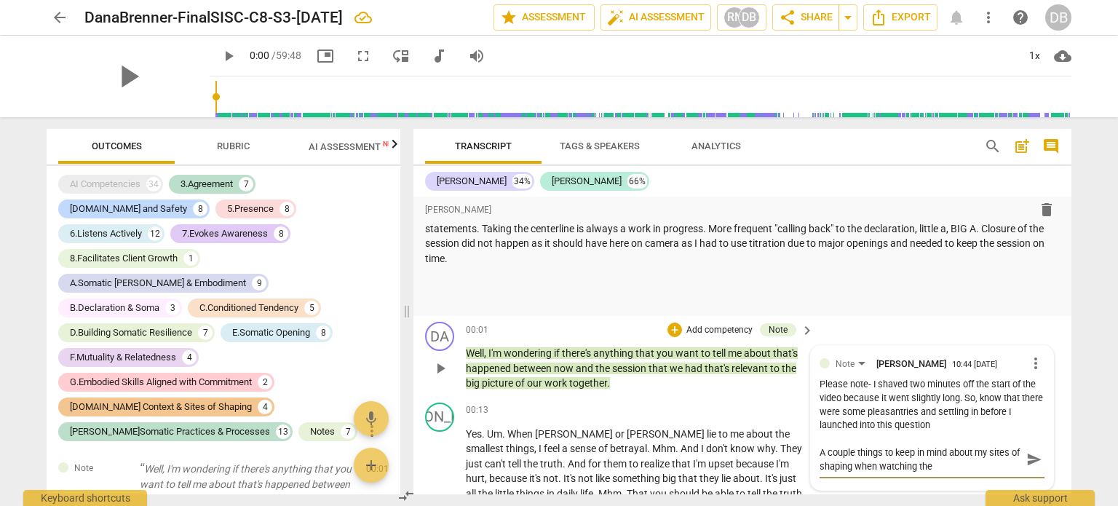
type textarea "A couple things to keep in mind about my sites of shaping when watching the"
type textarea "A couple things to keep in mind about my sites of shaping when watching the v"
type textarea "A couple things to keep in mind about my sites of shaping when watching the vi"
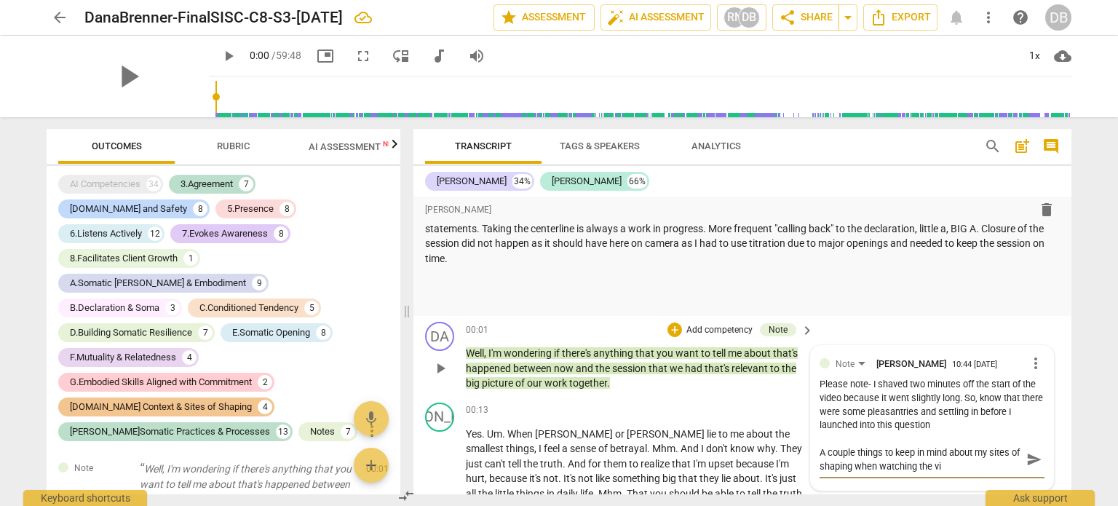
type textarea "A couple things to keep in mind about my sites of shaping when watching the vid"
type textarea "A couple things to keep in mind about my sites of shaping when watching the vide"
type textarea "A couple things to keep in mind about my sites of shaping when watching the vid…"
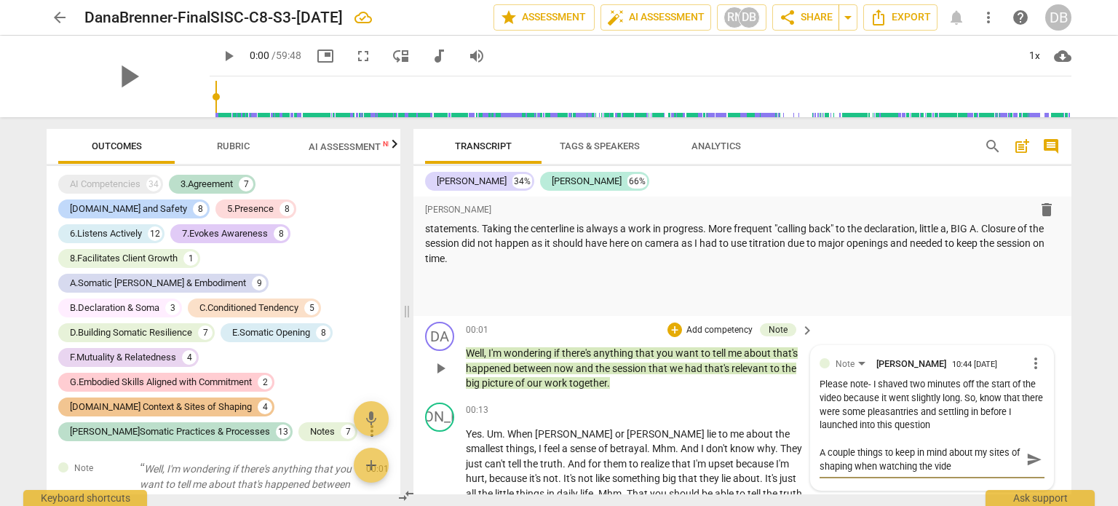
type textarea "A couple things to keep in mind about my sites of shaping when watching the vid…"
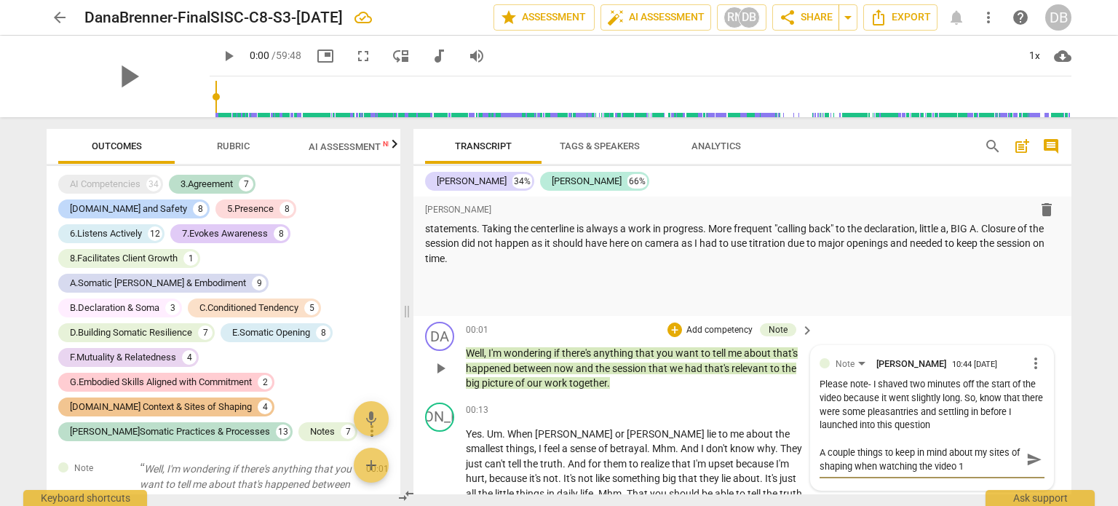
type textarea "A couple things to keep in mind about my sites of shaping when watching the vid…"
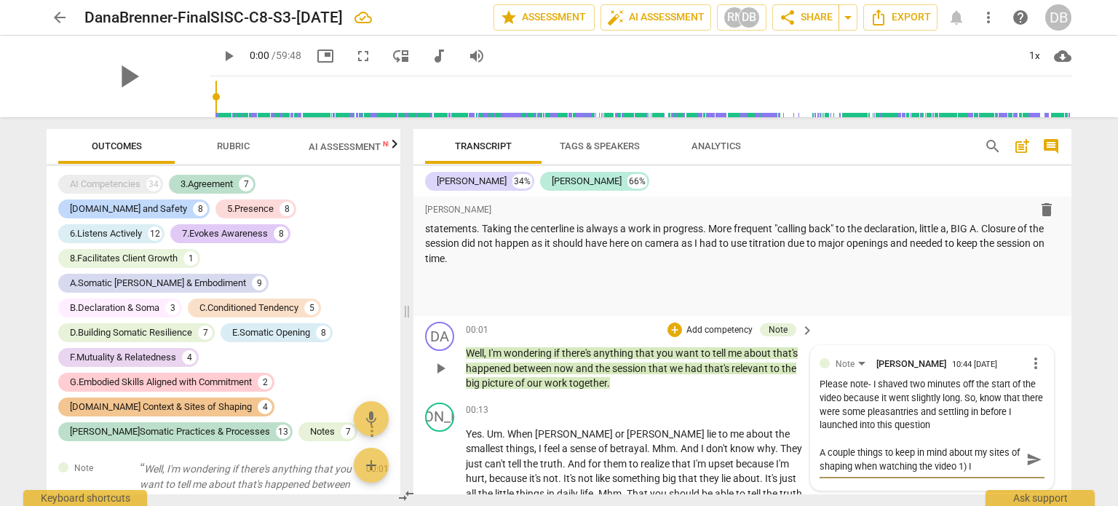
type textarea "A couple things to keep in mind about my sites of shaping when watching the vid…"
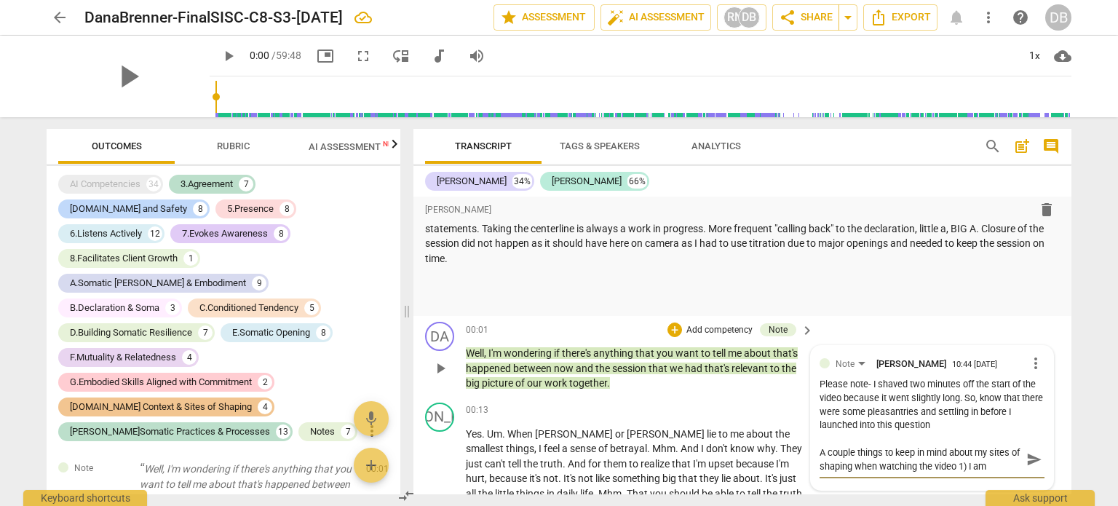
type textarea "A couple things to keep in mind about my sites of shaping when watching the vid…"
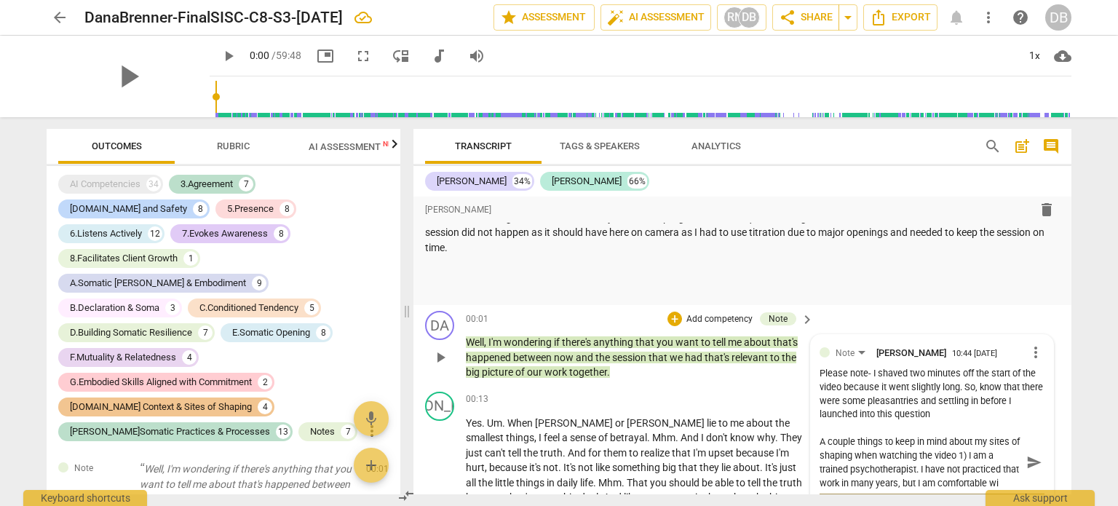
scroll to position [12, 0]
click at [857, 468] on textarea "A couple things to keep in mind about my sites of shaping when watching the vid…" at bounding box center [921, 462] width 202 height 55
click at [926, 480] on textarea "A couple things to keep in mind about my sites of shaping when watching the vid…" at bounding box center [921, 462] width 202 height 55
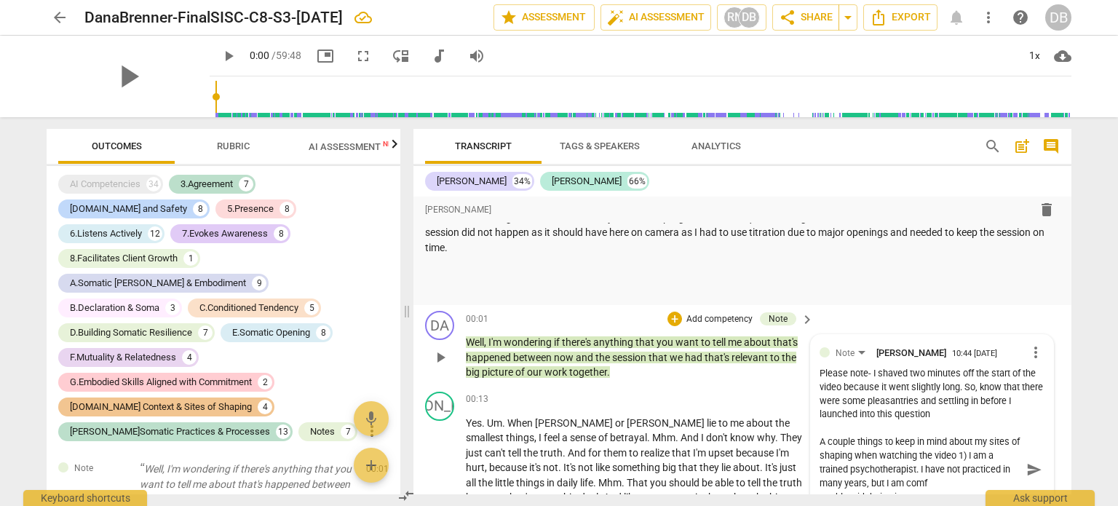
scroll to position [644, 0]
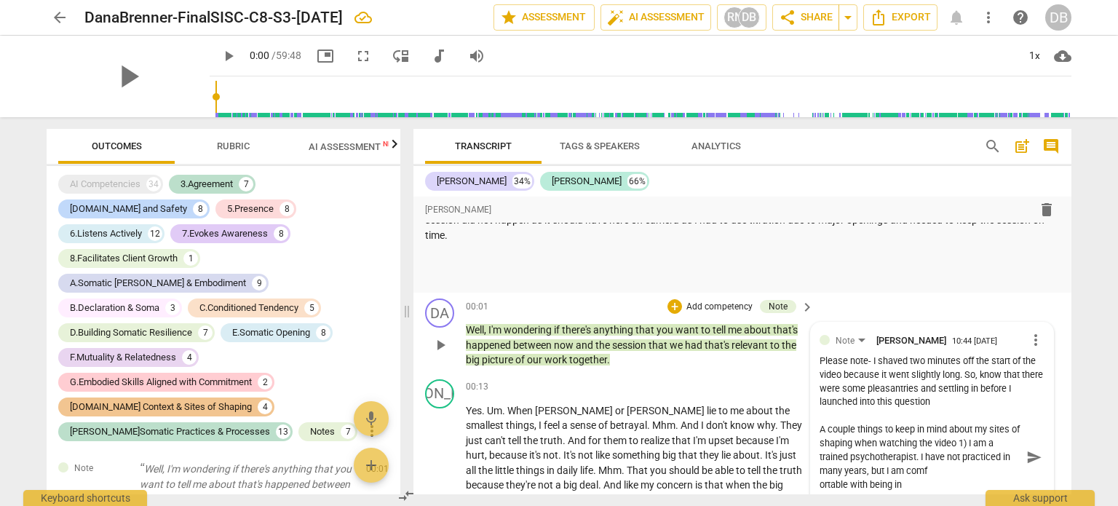
click at [907, 484] on textarea "A couple things to keep in mind about my sites of shaping when watching the vid…" at bounding box center [921, 456] width 202 height 69
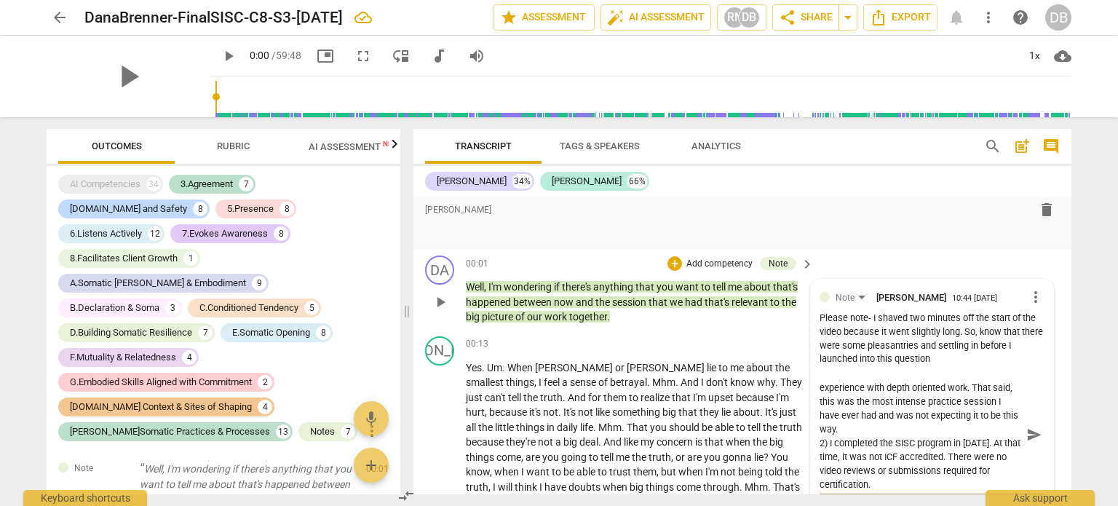
scroll to position [69, 0]
click at [1028, 440] on span "send" at bounding box center [1035, 435] width 16 height 16
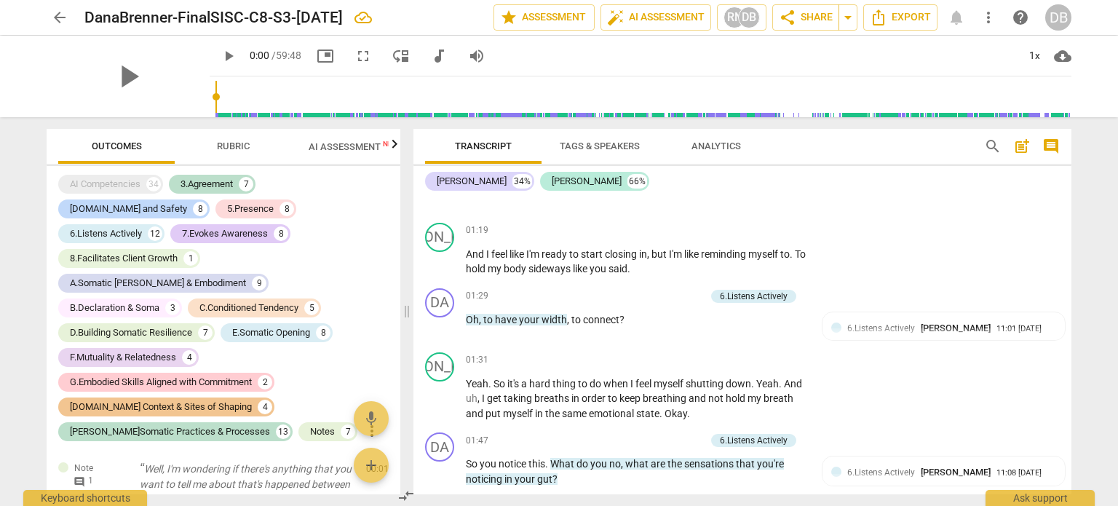
scroll to position [1218, 0]
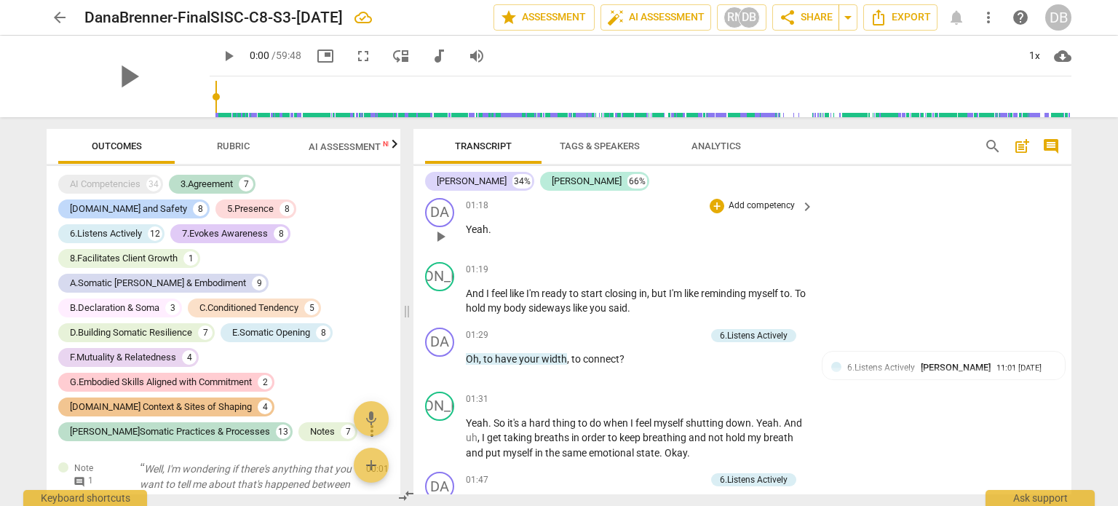
click at [1066, 218] on div "DA play_arrow pause 01:18 + Add competency keyboard_arrow_right Yeah ." at bounding box center [743, 224] width 658 height 64
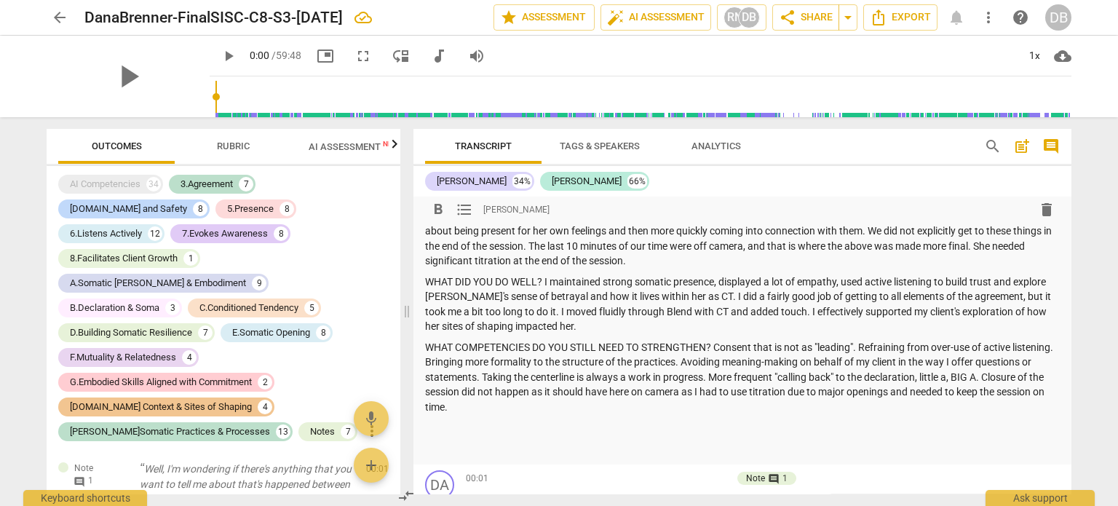
click at [529, 407] on p "WHAT COMPETENCIES DO YOU STILL NEED TO STRENGTHEN? Consent that is not as "lead…" at bounding box center [742, 377] width 635 height 75
click at [717, 347] on p "WHAT COMPETENCIES DO YOU STILL NEED TO STRENGTHEN? Consent that is not as "lead…" at bounding box center [742, 377] width 635 height 75
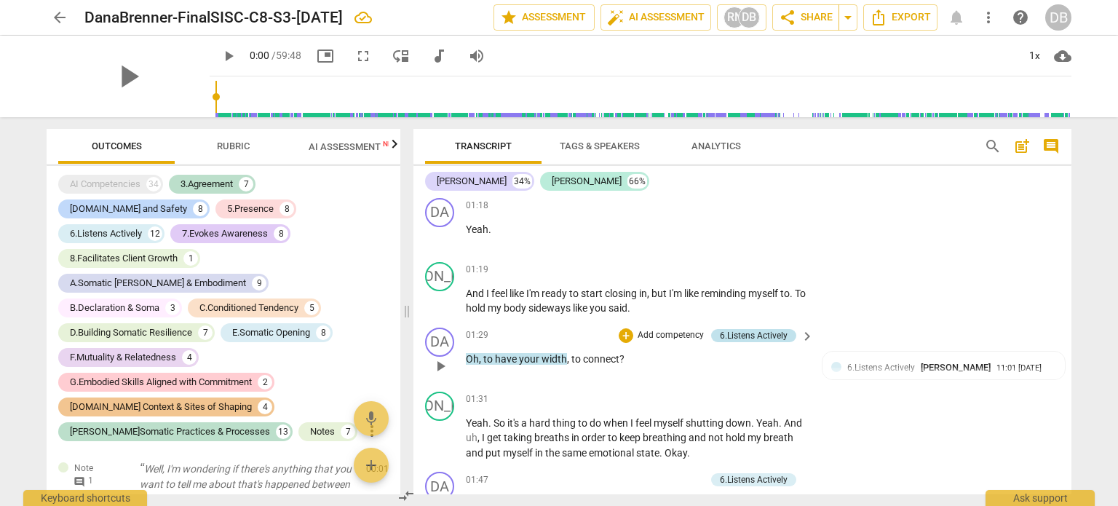
click at [757, 335] on div "6.Listens Actively" at bounding box center [754, 335] width 68 height 13
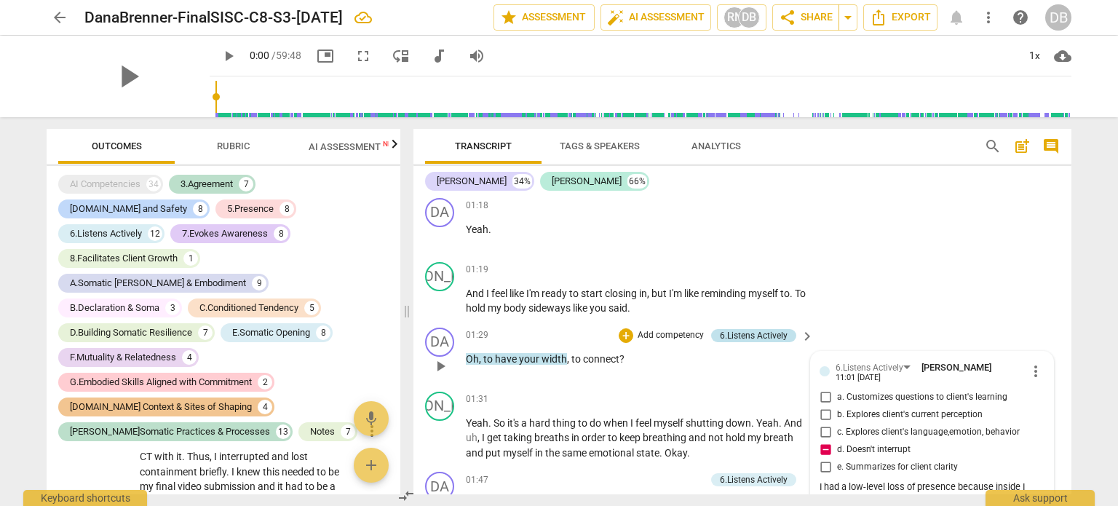
click at [757, 335] on div "6.Listens Actively" at bounding box center [754, 335] width 68 height 13
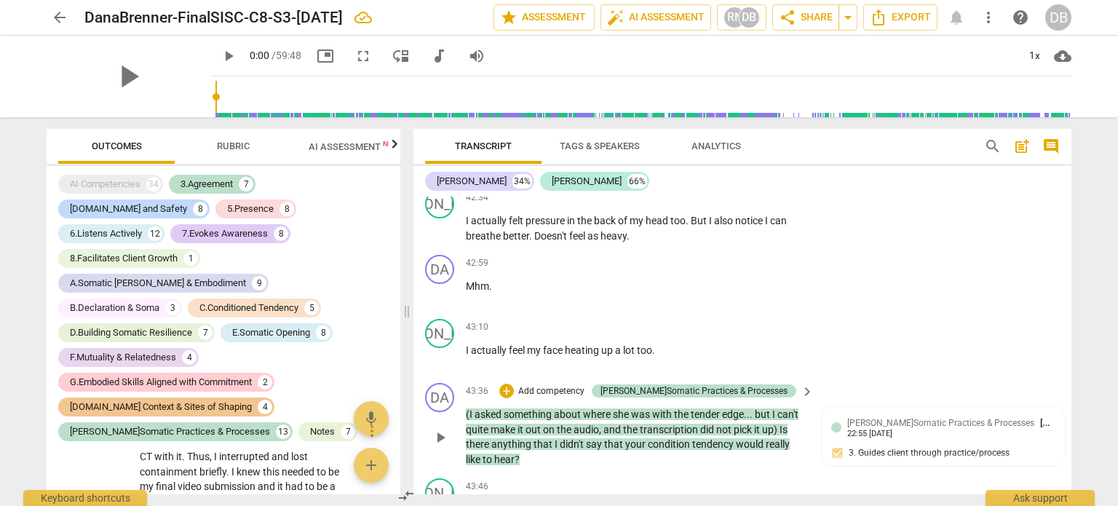
click at [757, 408] on span "but" at bounding box center [763, 414] width 17 height 12
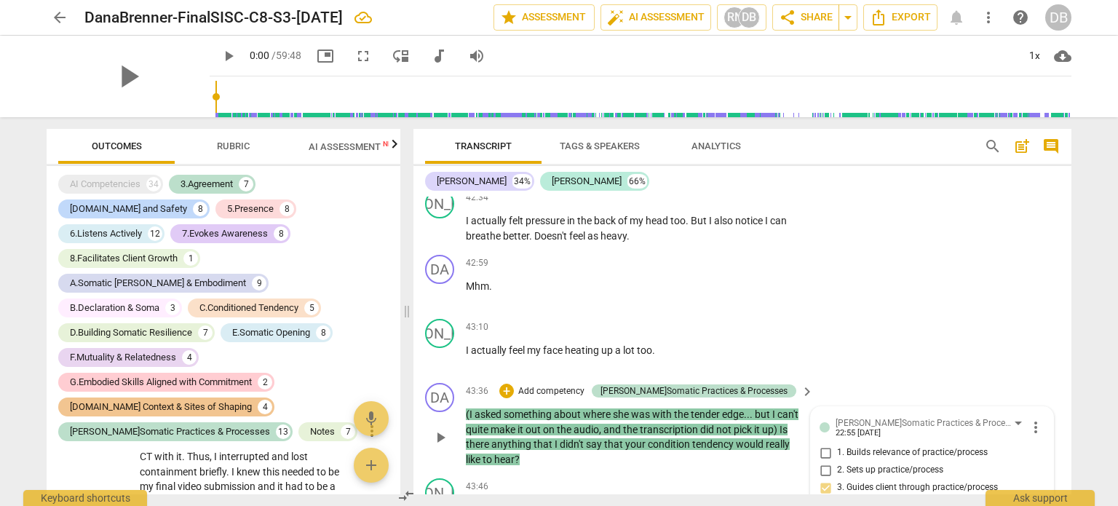
click at [778, 424] on span "up)" at bounding box center [770, 430] width 17 height 12
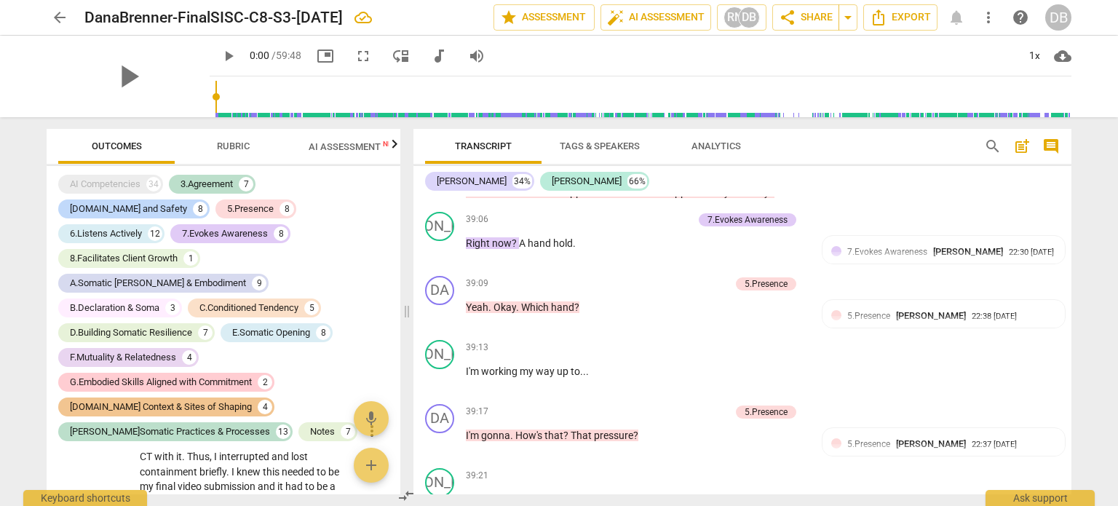
scroll to position [13282, 0]
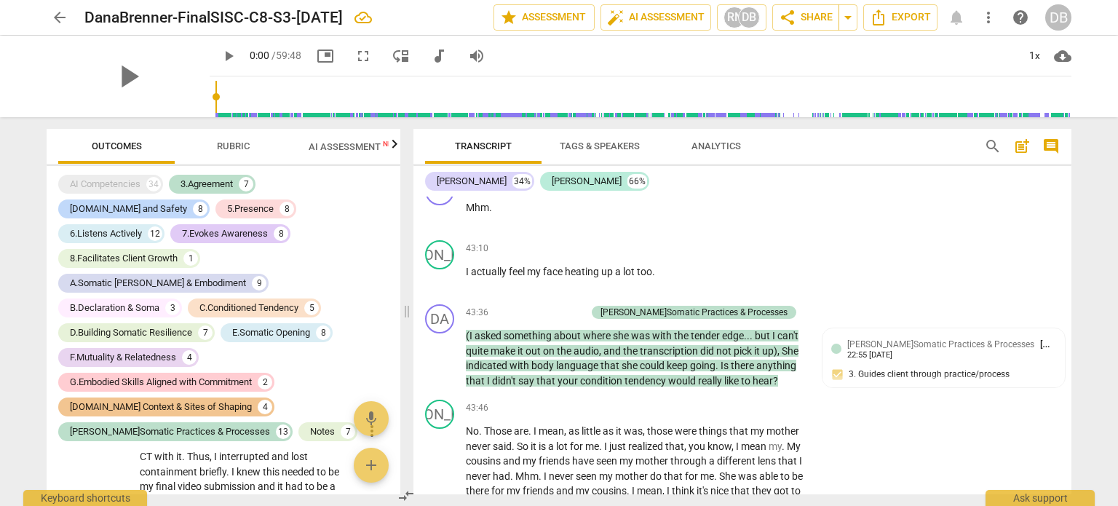
click at [1067, 419] on div "format_bold format_list_bulleted [PERSON_NAME] delete Summary: This is where I …" at bounding box center [743, 346] width 658 height 298
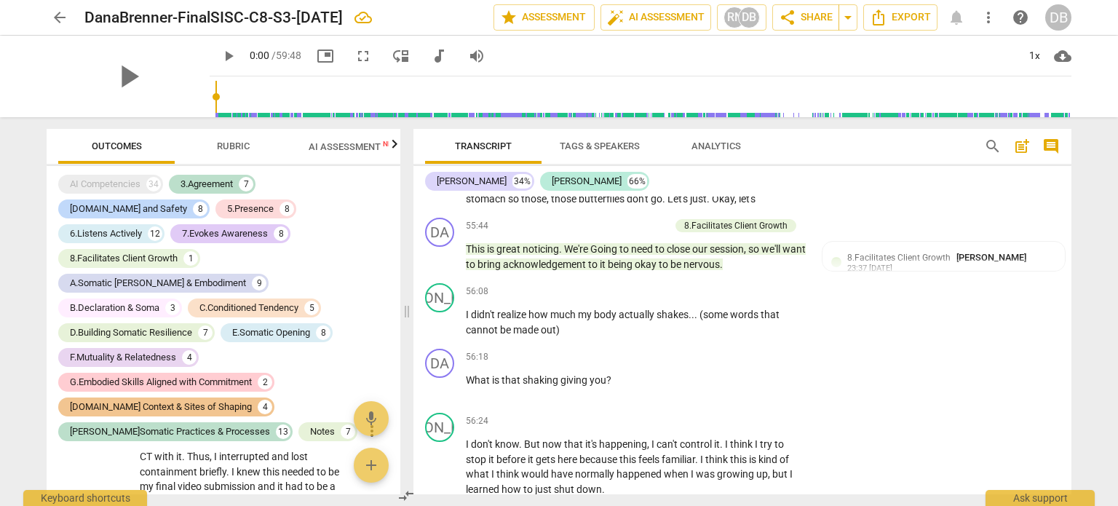
click at [1072, 469] on div "Transcript Tags & Speakers Analytics search post_add comment [PERSON_NAME] 34% …" at bounding box center [746, 311] width 676 height 389
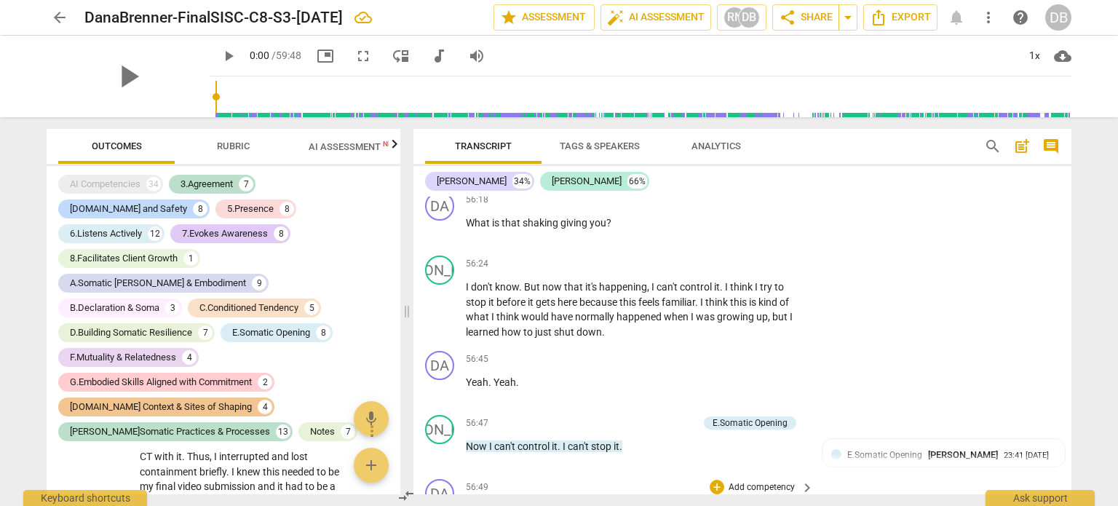
click at [739, 481] on p "Add competency" at bounding box center [761, 487] width 69 height 13
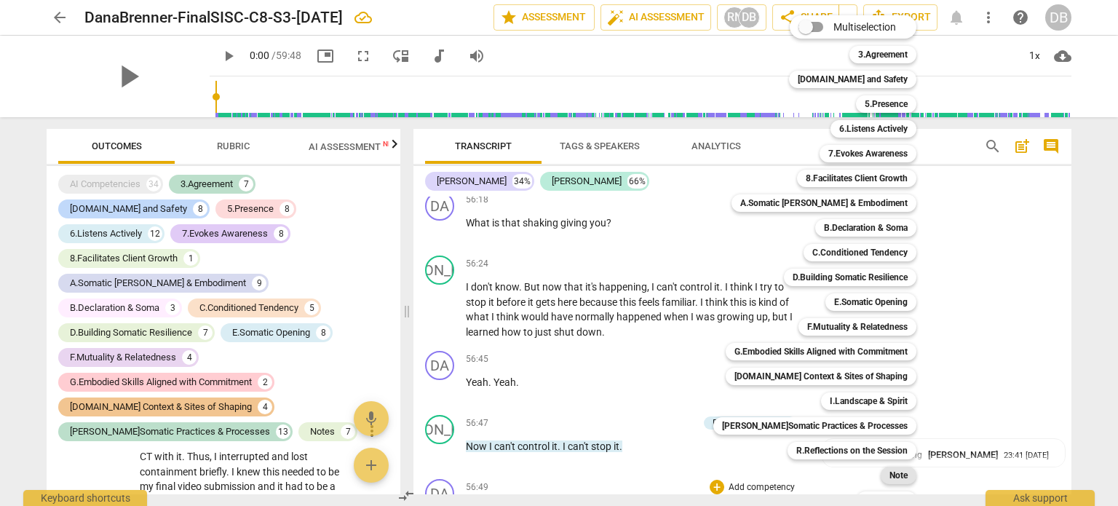
click at [897, 474] on b "Note" at bounding box center [899, 475] width 18 height 17
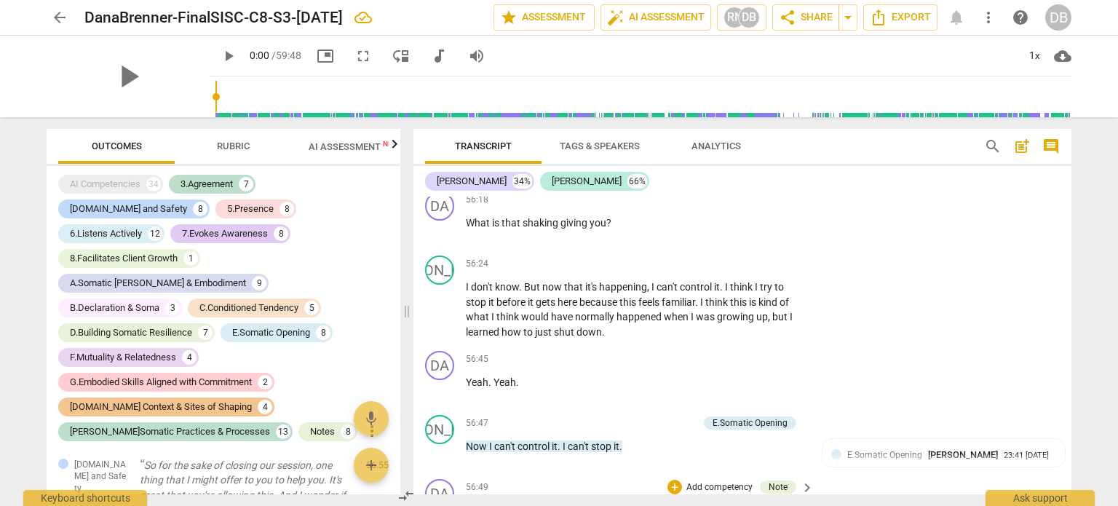
click at [617, 479] on div "56:49 + Add competency Note keyboard_arrow_right" at bounding box center [640, 487] width 349 height 16
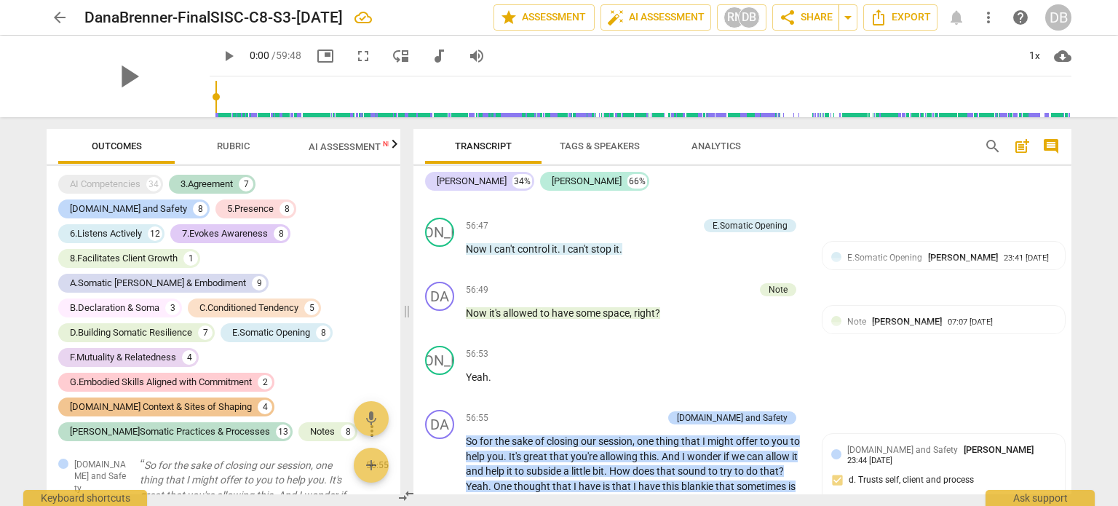
scroll to position [18429, 0]
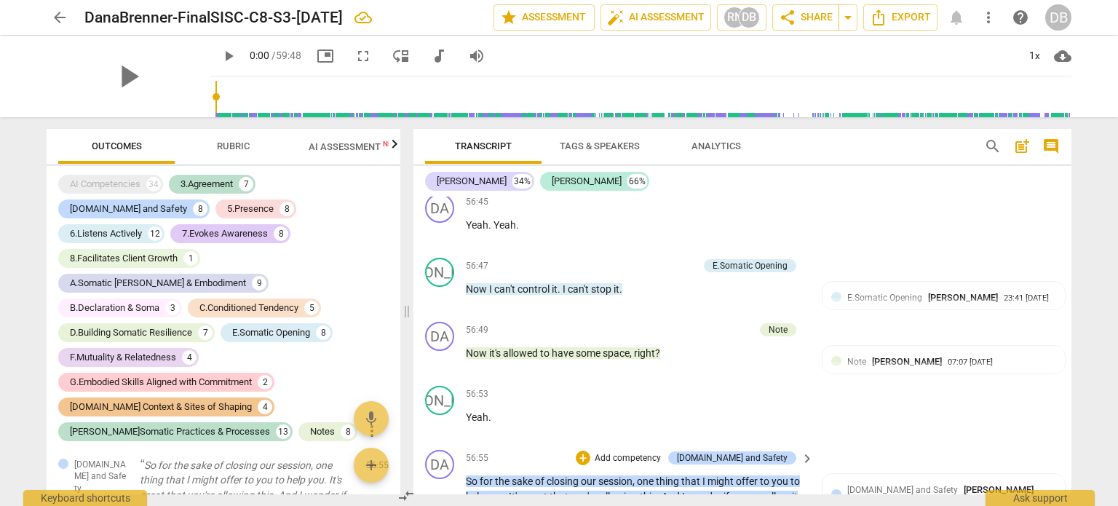
drag, startPoint x: 1066, startPoint y: 474, endPoint x: 1066, endPoint y: 482, distance: 8.0
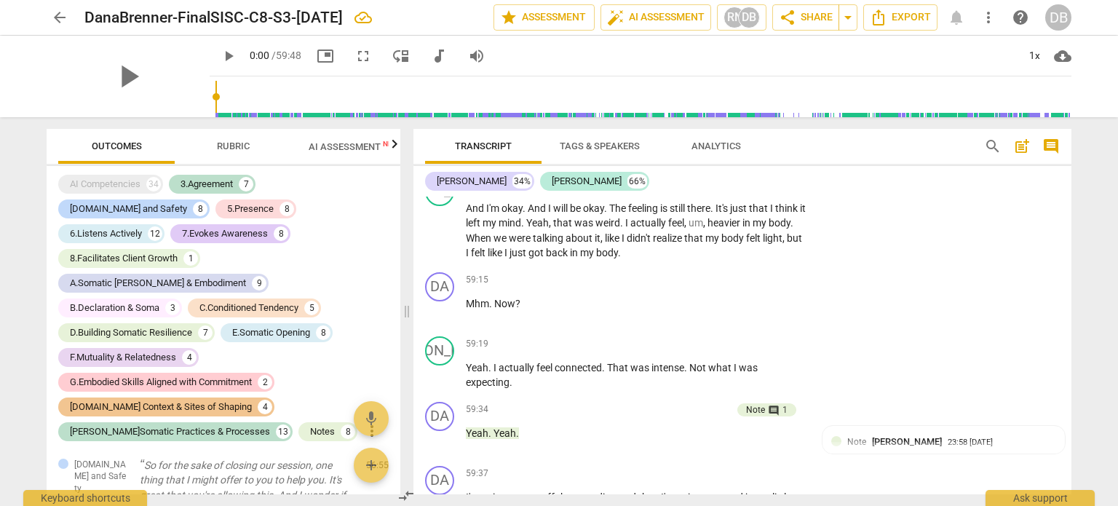
scroll to position [19019, 0]
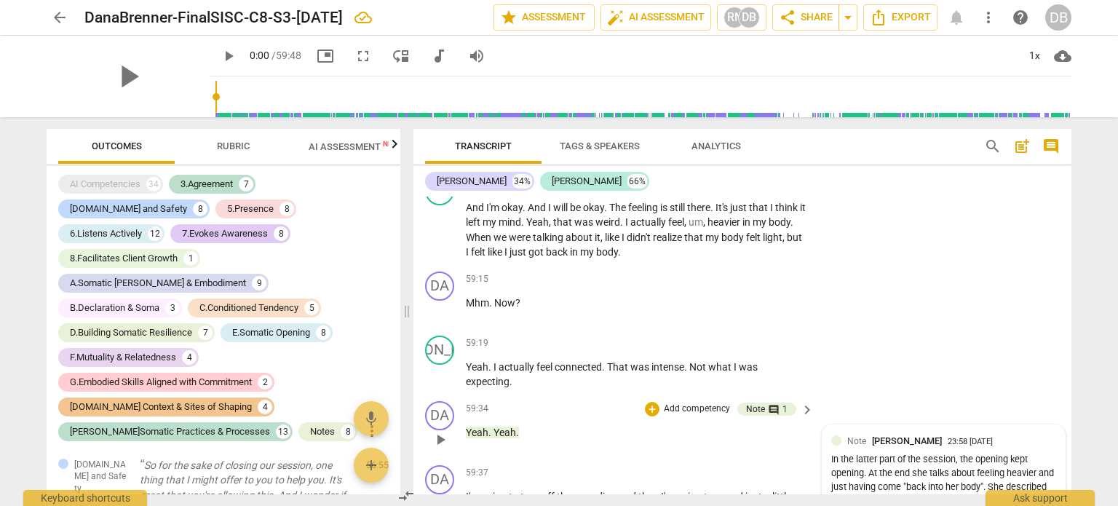
click at [869, 453] on div "In the latter part of the session, the opening kept opening. At the end she tal…" at bounding box center [943, 507] width 225 height 109
click at [854, 457] on div "In the latter part of the session, the opening kept opening. At the end she tal…" at bounding box center [932, 511] width 225 height 109
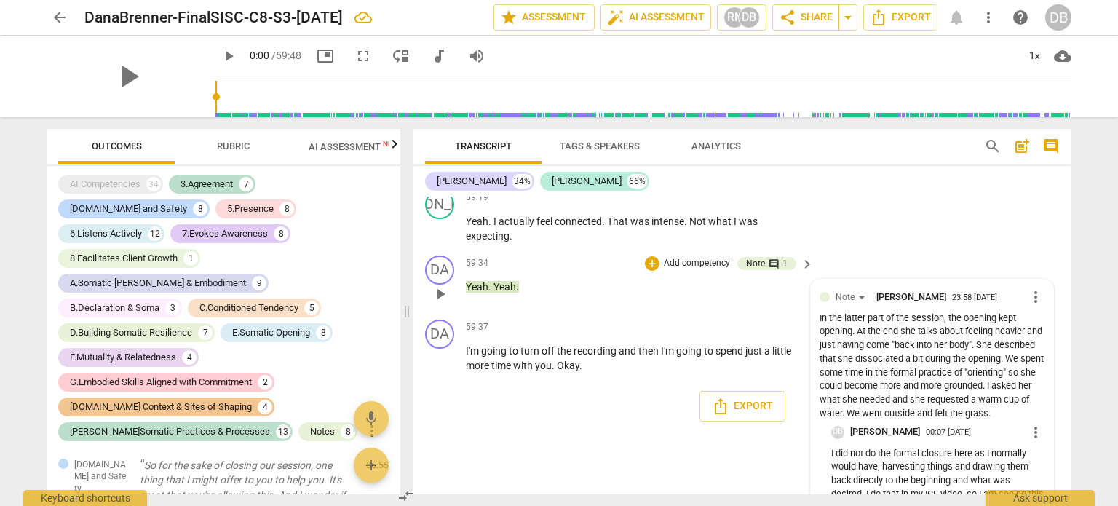
scroll to position [19184, 0]
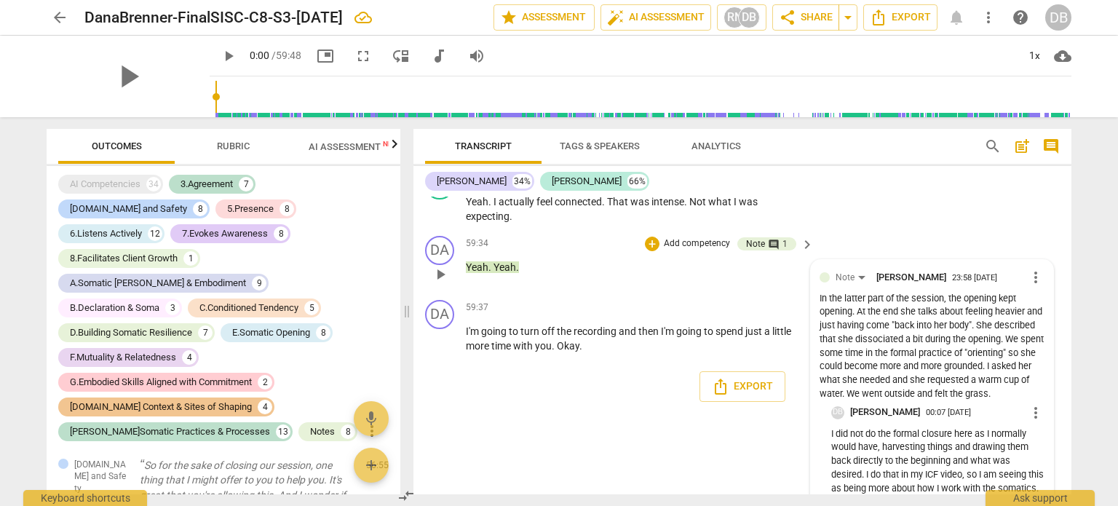
click at [987, 439] on p "I did not do the formal closure here as I normally would have, harvesting thing…" at bounding box center [937, 474] width 213 height 95
click at [981, 441] on p "I did not do the formal closure here as I normally would have, harvesting thing…" at bounding box center [937, 474] width 213 height 95
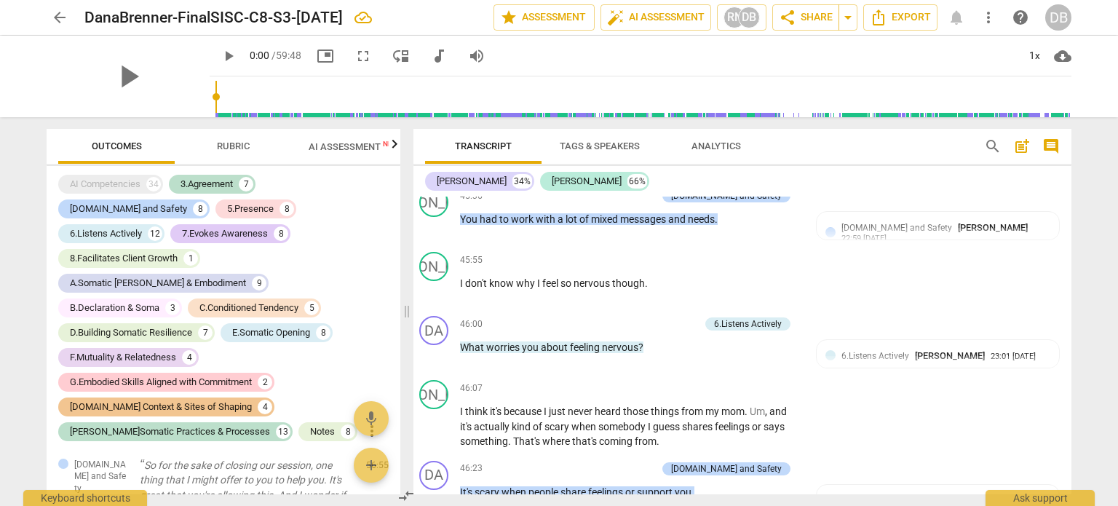
scroll to position [14657, 10]
